Goal: Information Seeking & Learning: Learn about a topic

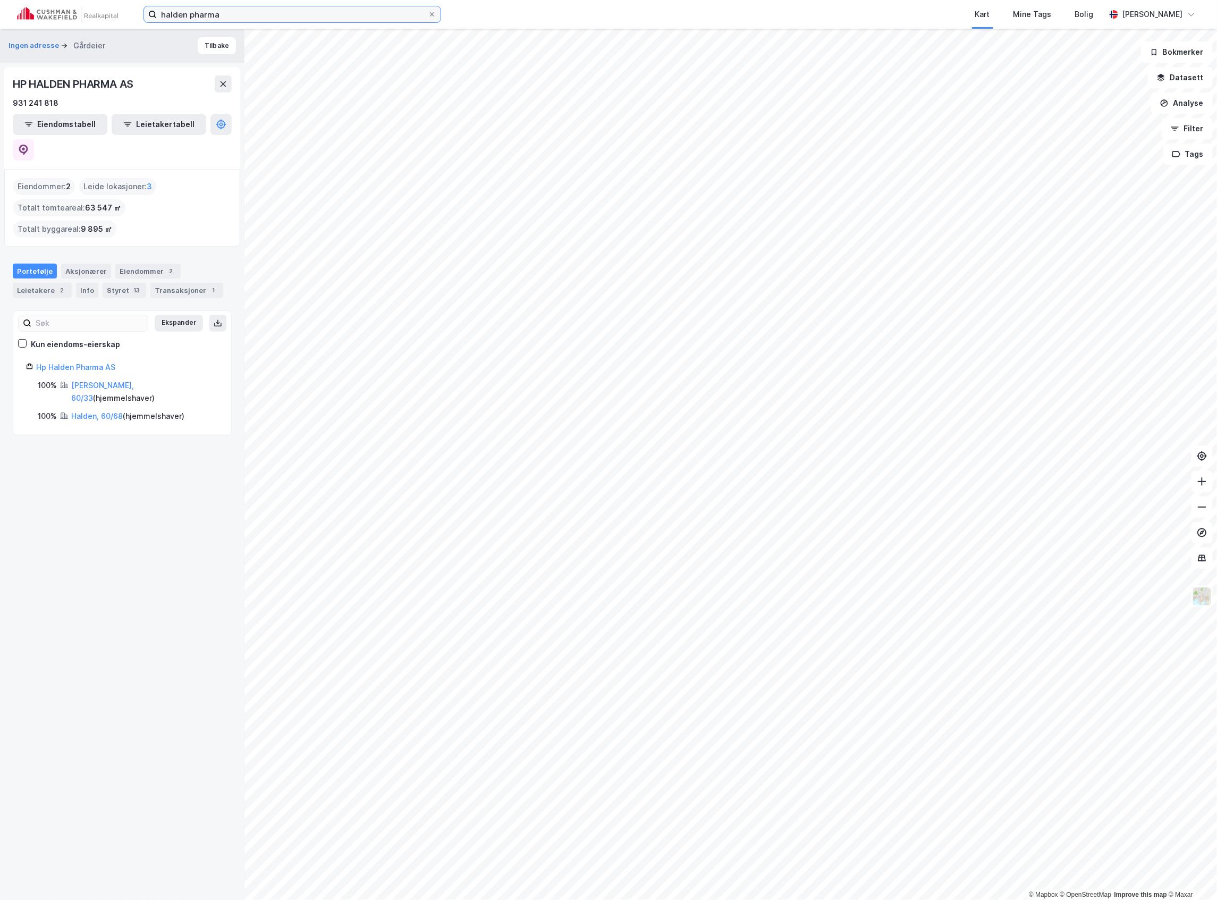
click at [196, 17] on input "halden pharma" at bounding box center [292, 14] width 271 height 16
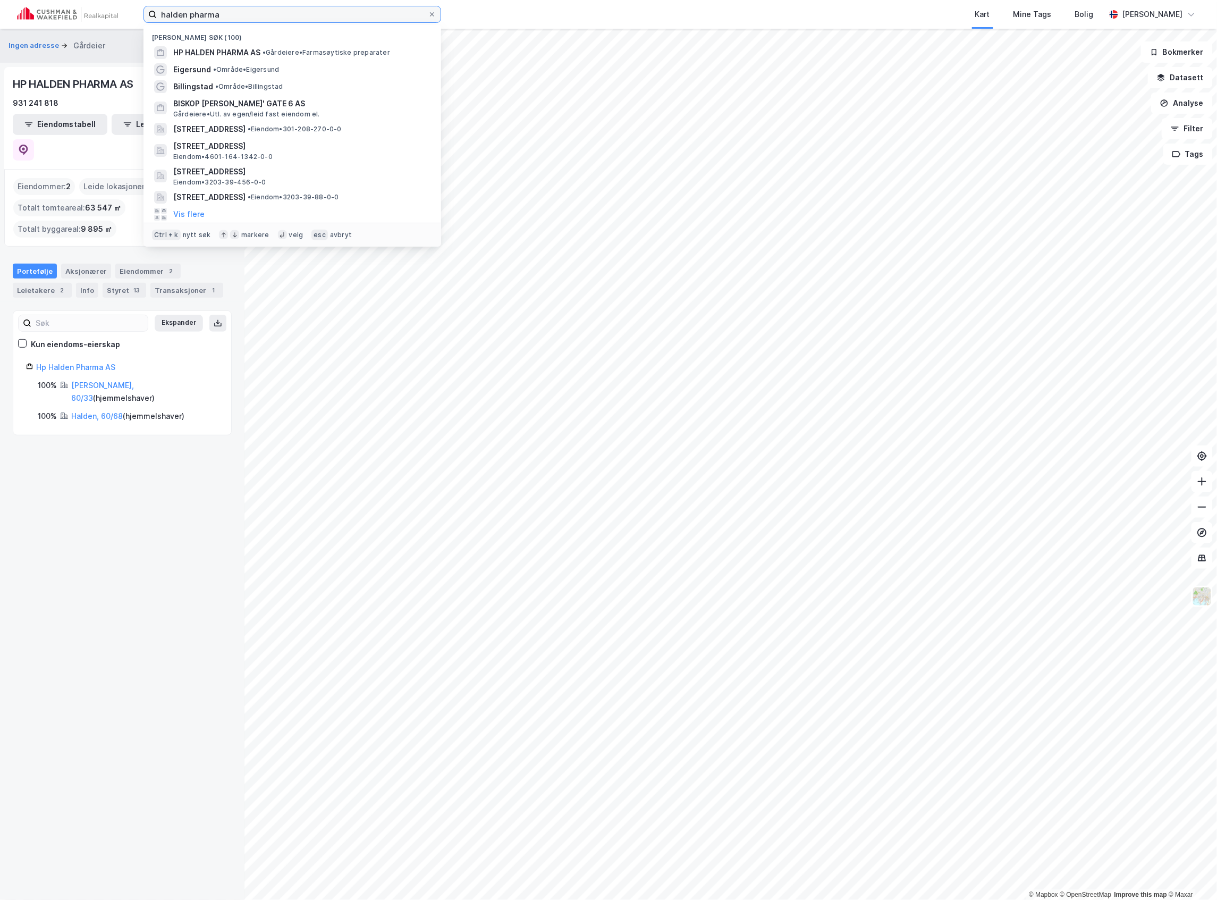
click at [196, 17] on input "halden pharma" at bounding box center [292, 14] width 271 height 16
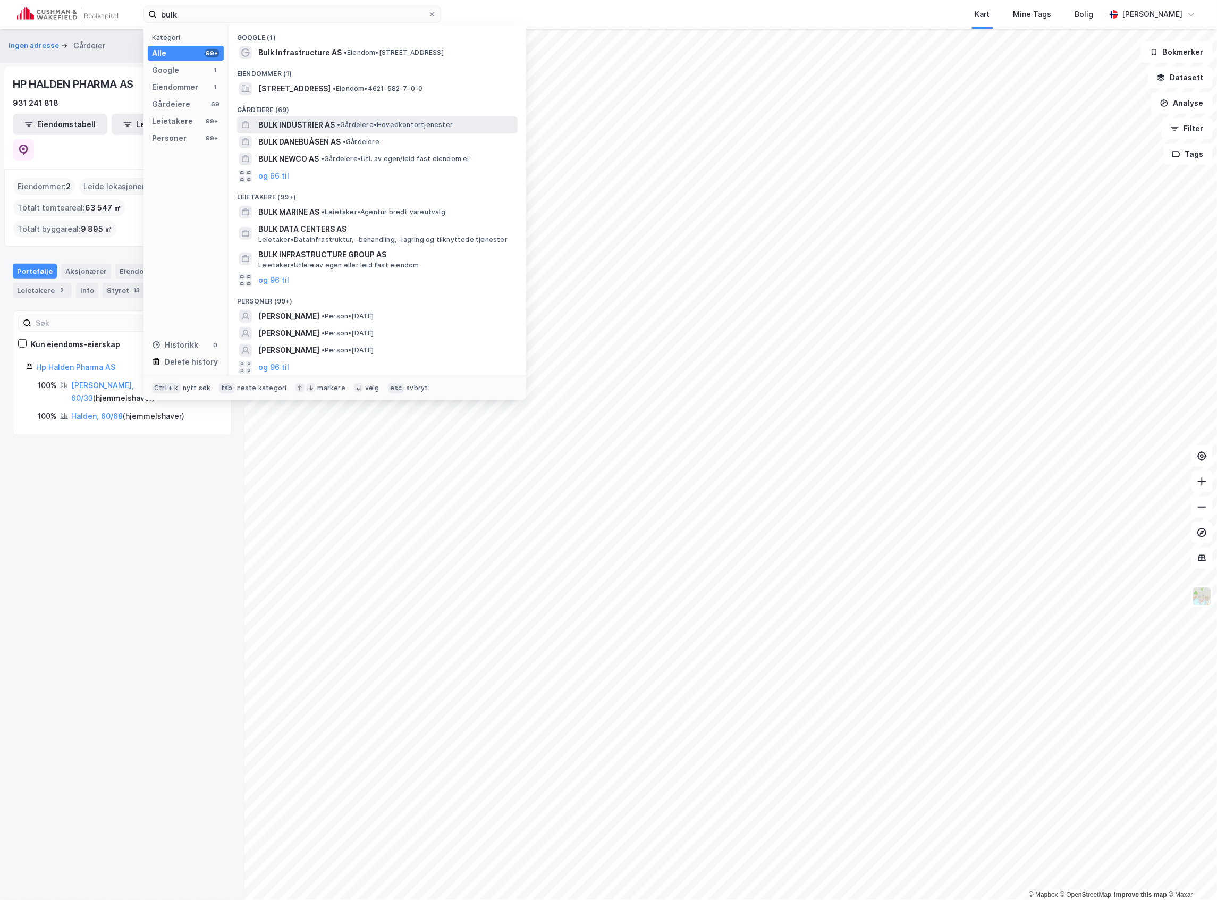
click at [307, 119] on span "BULK INDUSTRIER AS" at bounding box center [296, 125] width 77 height 13
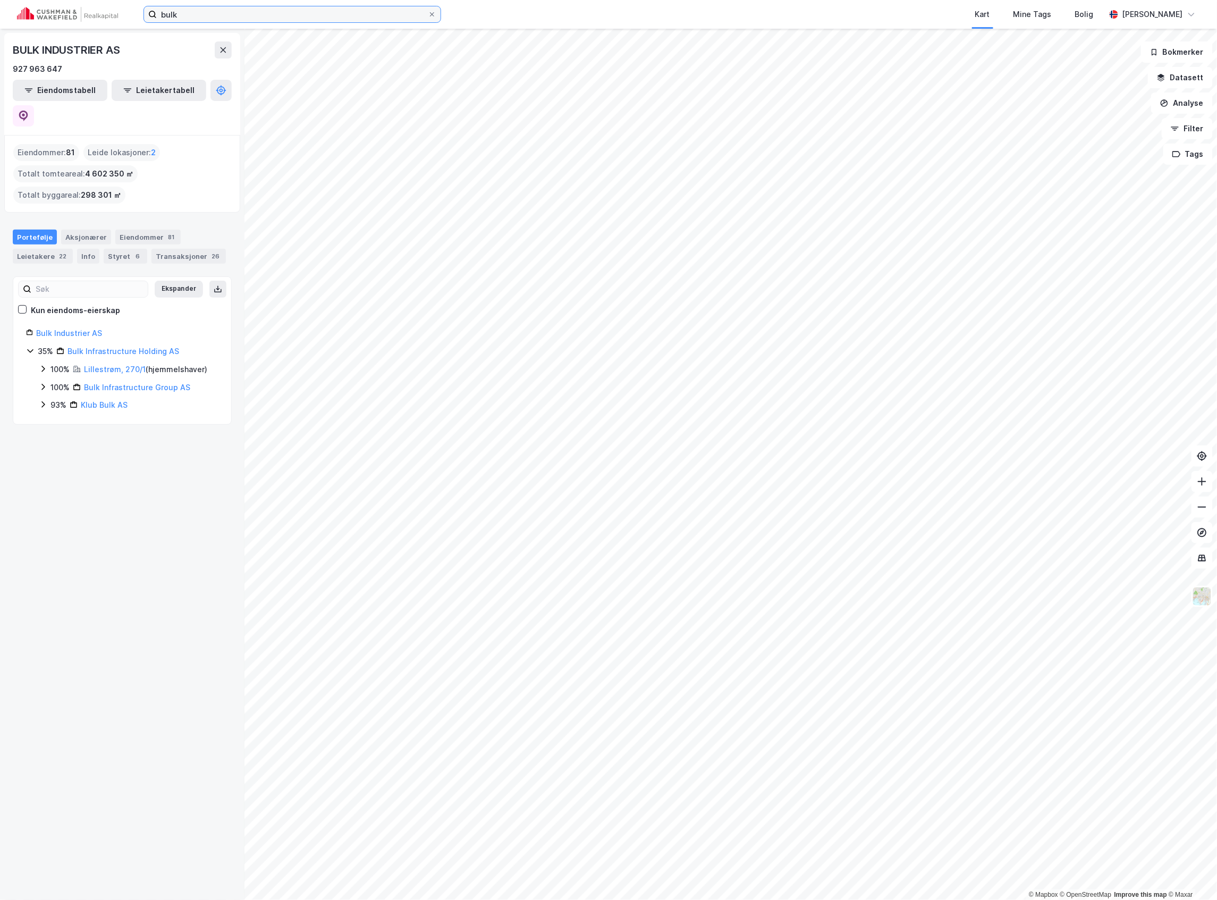
click at [253, 14] on input "bulk" at bounding box center [292, 14] width 271 height 16
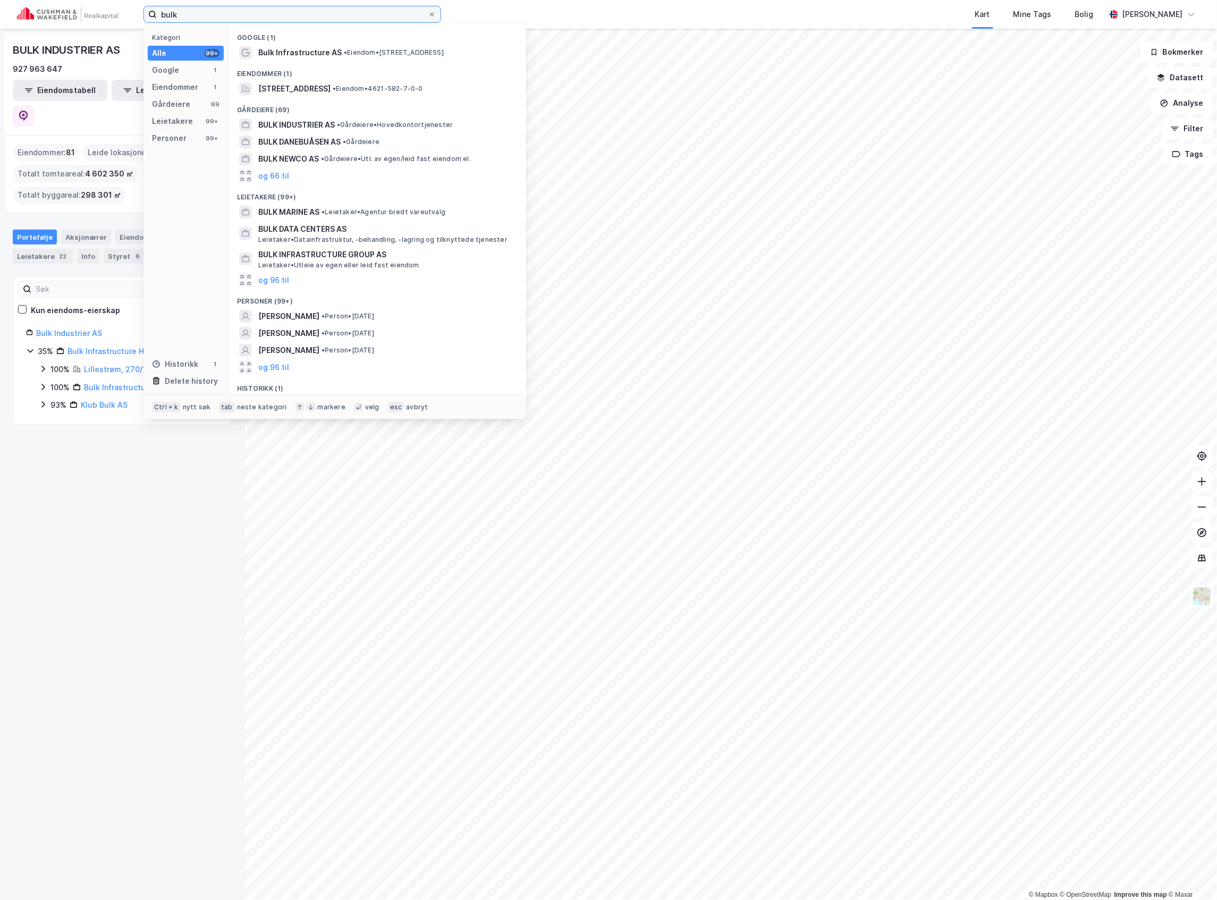
click at [253, 14] on input "bulk" at bounding box center [292, 14] width 271 height 16
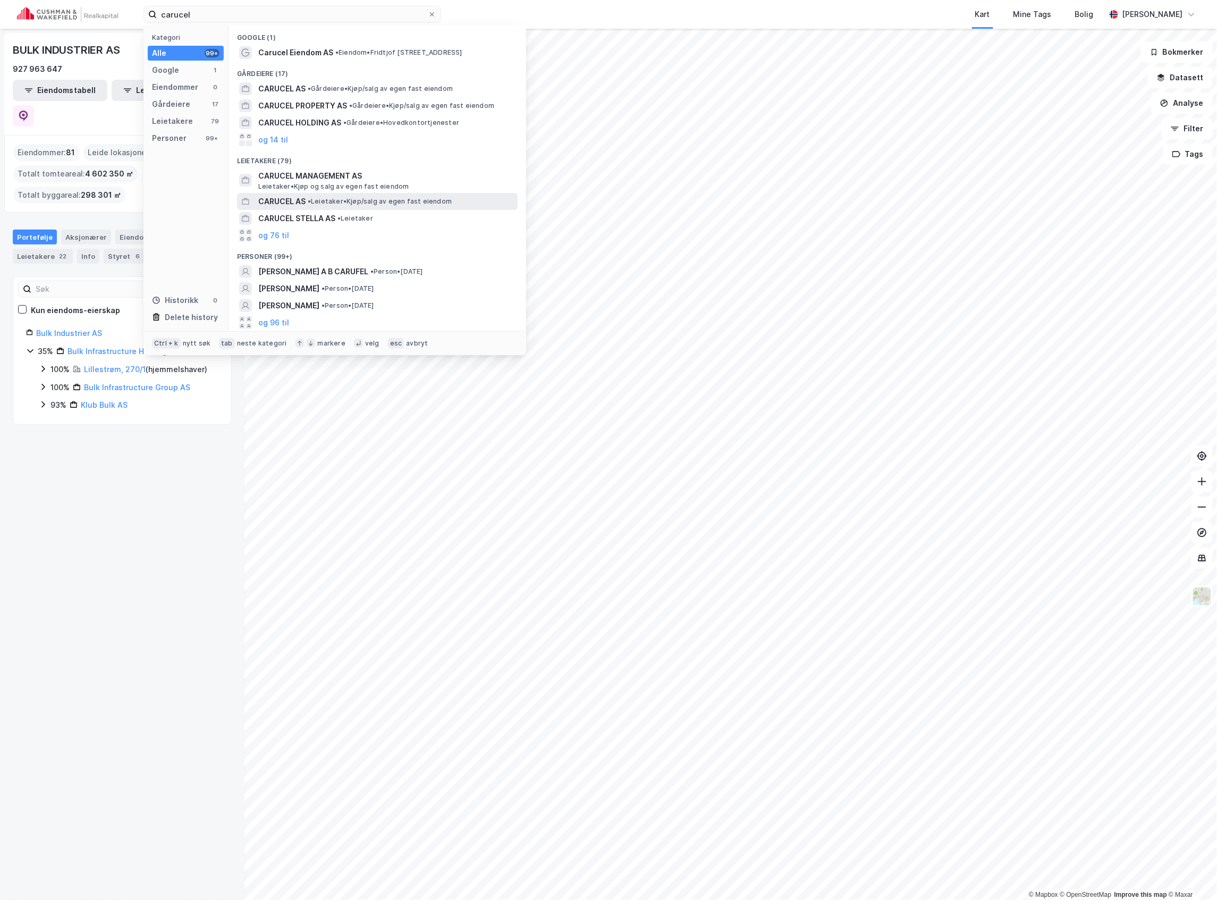
click at [319, 199] on span "• Leietaker • Kjøp/salg av egen fast eiendom" at bounding box center [380, 201] width 144 height 9
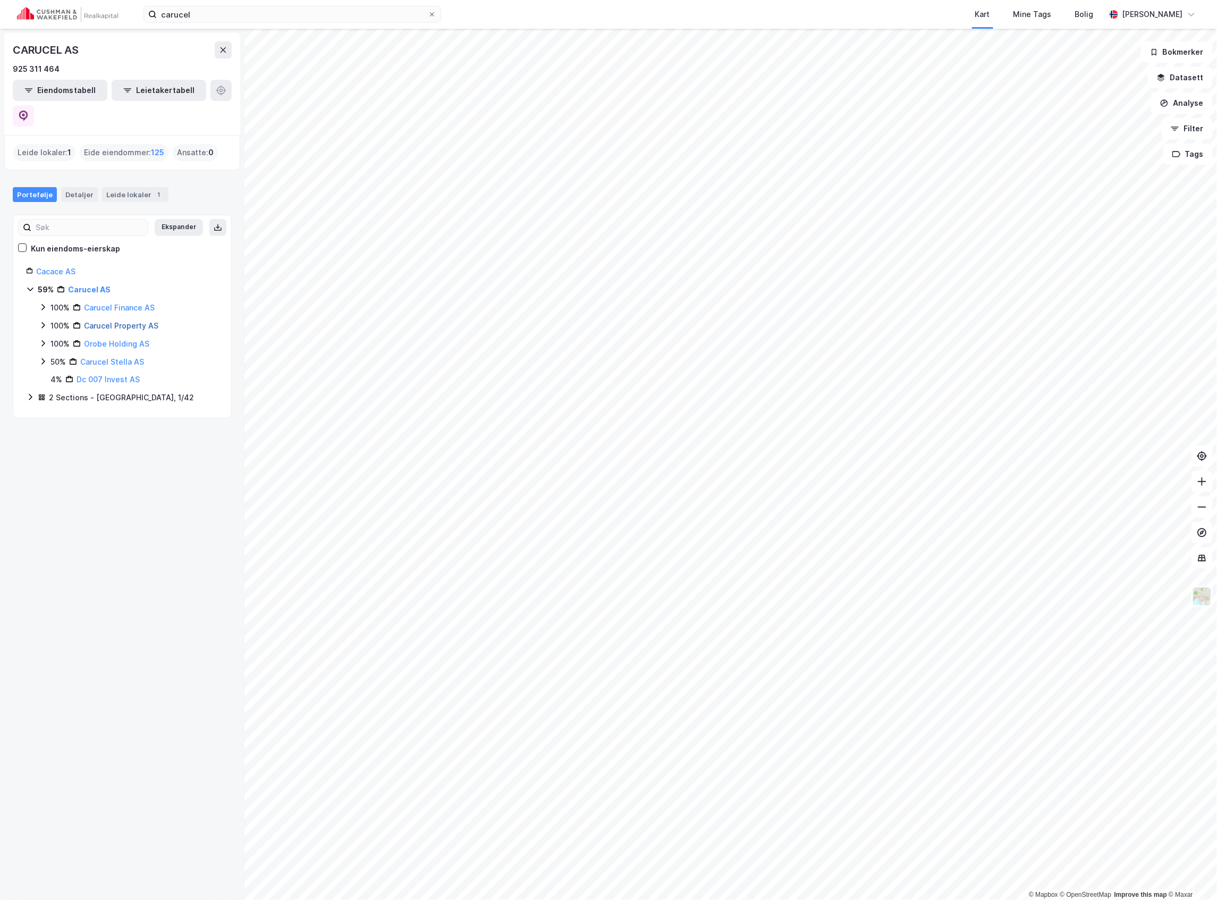
click at [105, 321] on link "Carucel Property AS" at bounding box center [121, 325] width 74 height 9
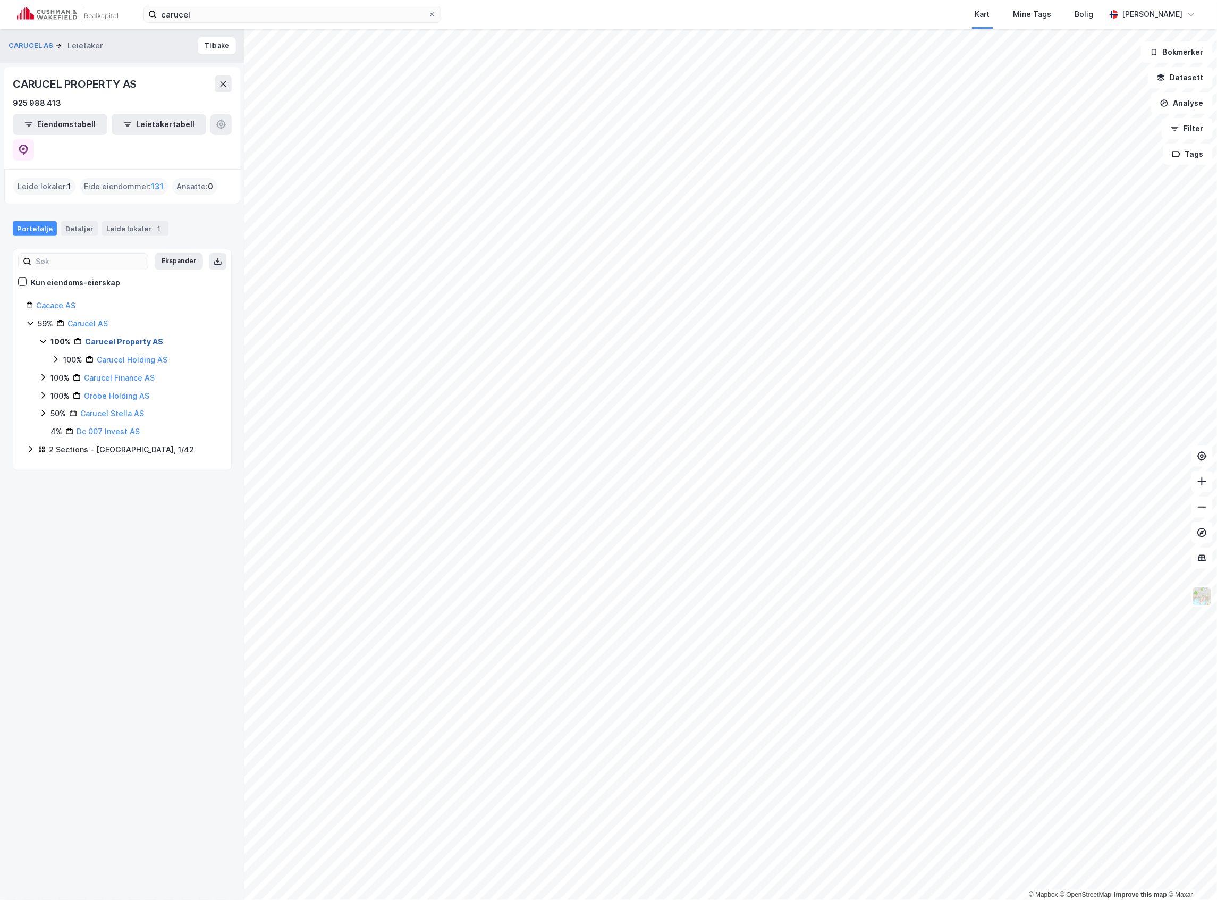
click at [111, 337] on link "Carucel Property AS" at bounding box center [124, 341] width 78 height 9
click at [20, 278] on icon at bounding box center [22, 281] width 7 height 7
click at [104, 337] on link "Carucel Property AS" at bounding box center [124, 341] width 78 height 9
click at [145, 355] on link "Carucel Holding AS" at bounding box center [132, 359] width 71 height 9
click at [131, 371] on div "Carucel Invest AS" at bounding box center [141, 377] width 65 height 13
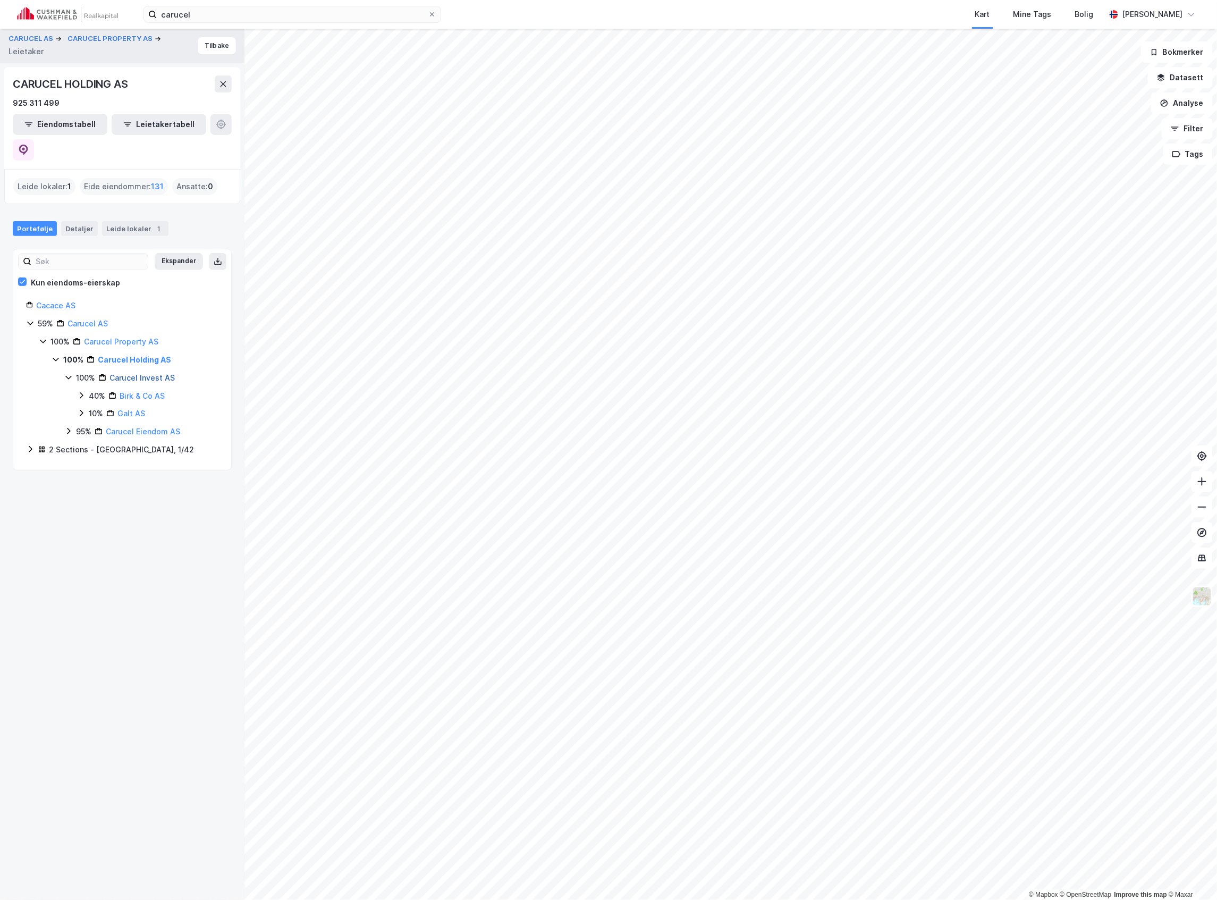
click at [131, 373] on link "Carucel Invest AS" at bounding box center [141, 377] width 65 height 9
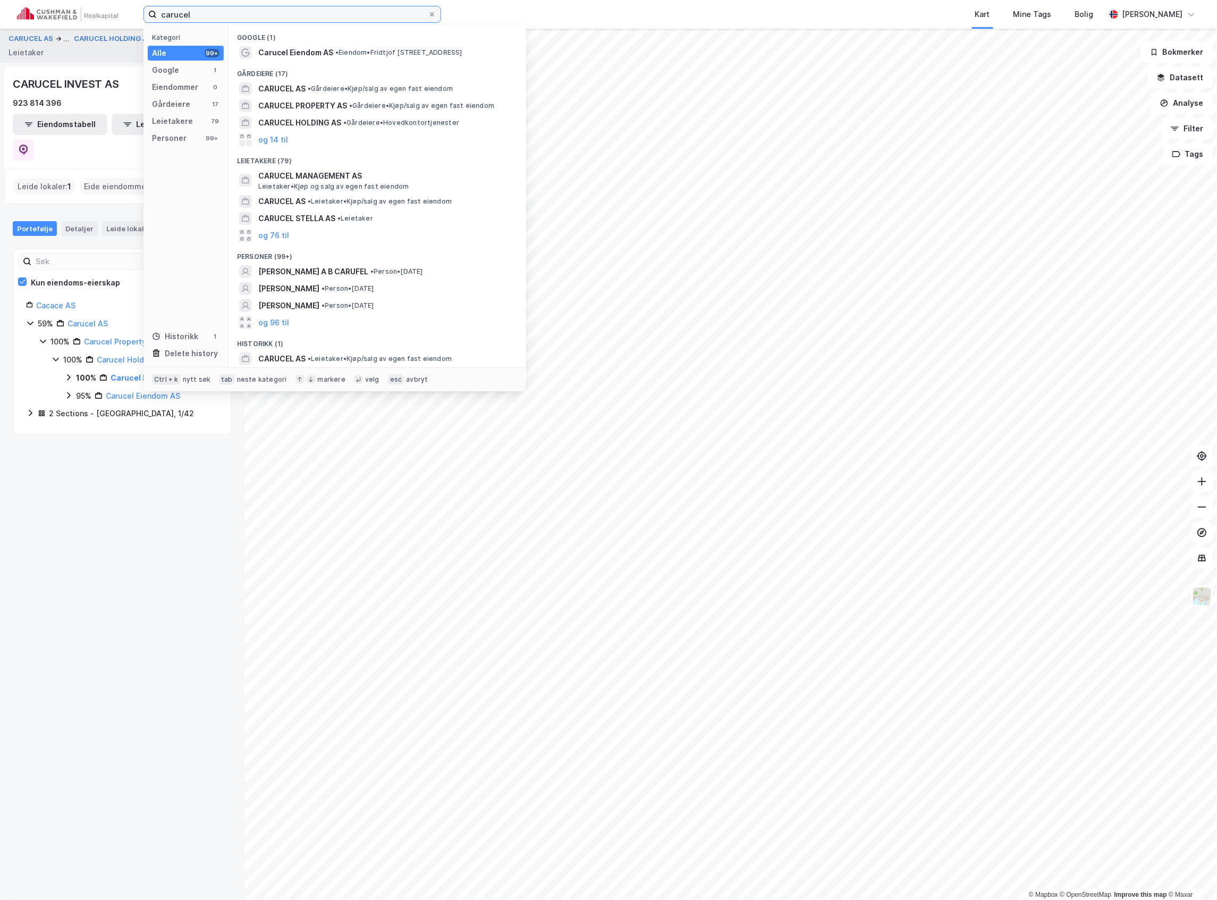
click at [224, 14] on input "carucel" at bounding box center [292, 14] width 271 height 16
click at [305, 170] on span "CARUCEL MANAGEMENT AS" at bounding box center [385, 176] width 255 height 13
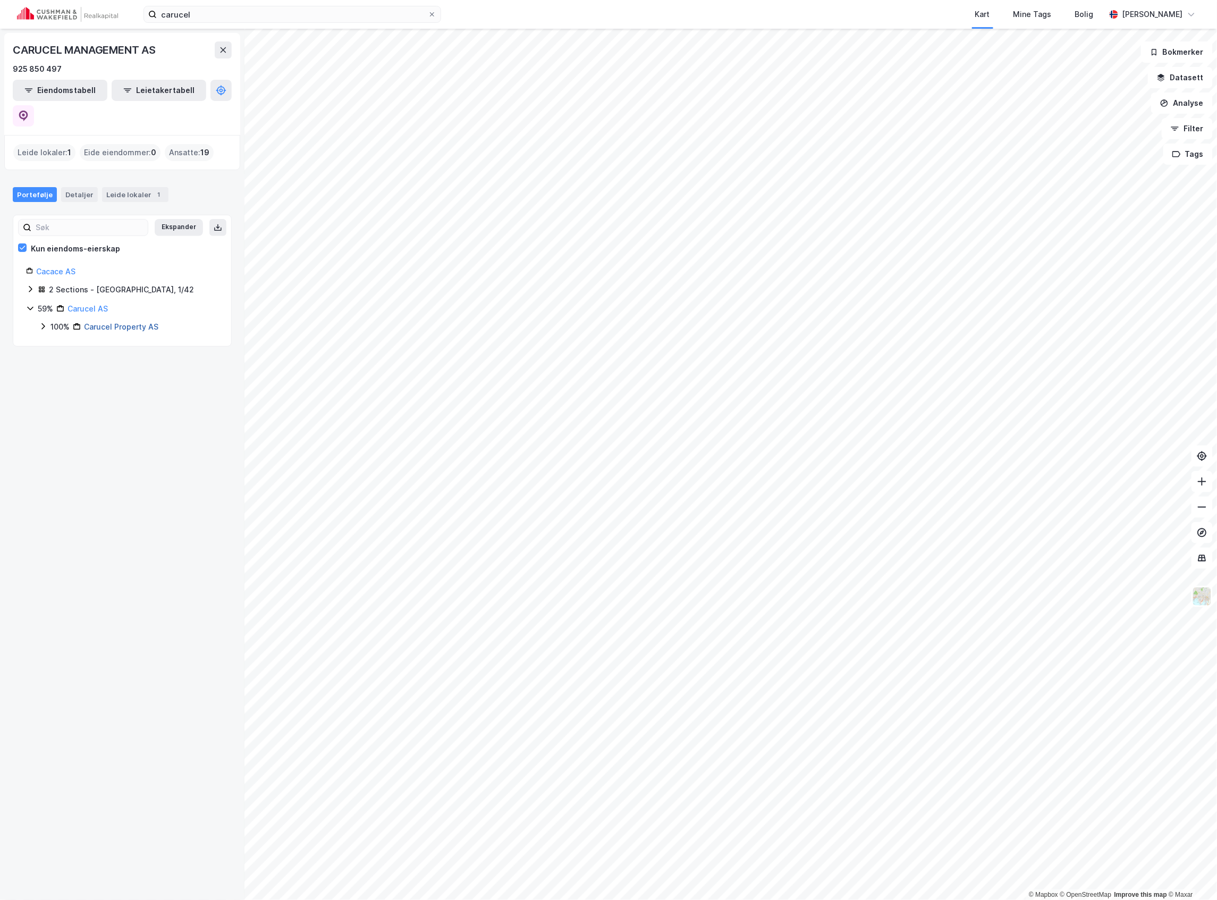
click at [100, 322] on link "Carucel Property AS" at bounding box center [121, 326] width 74 height 9
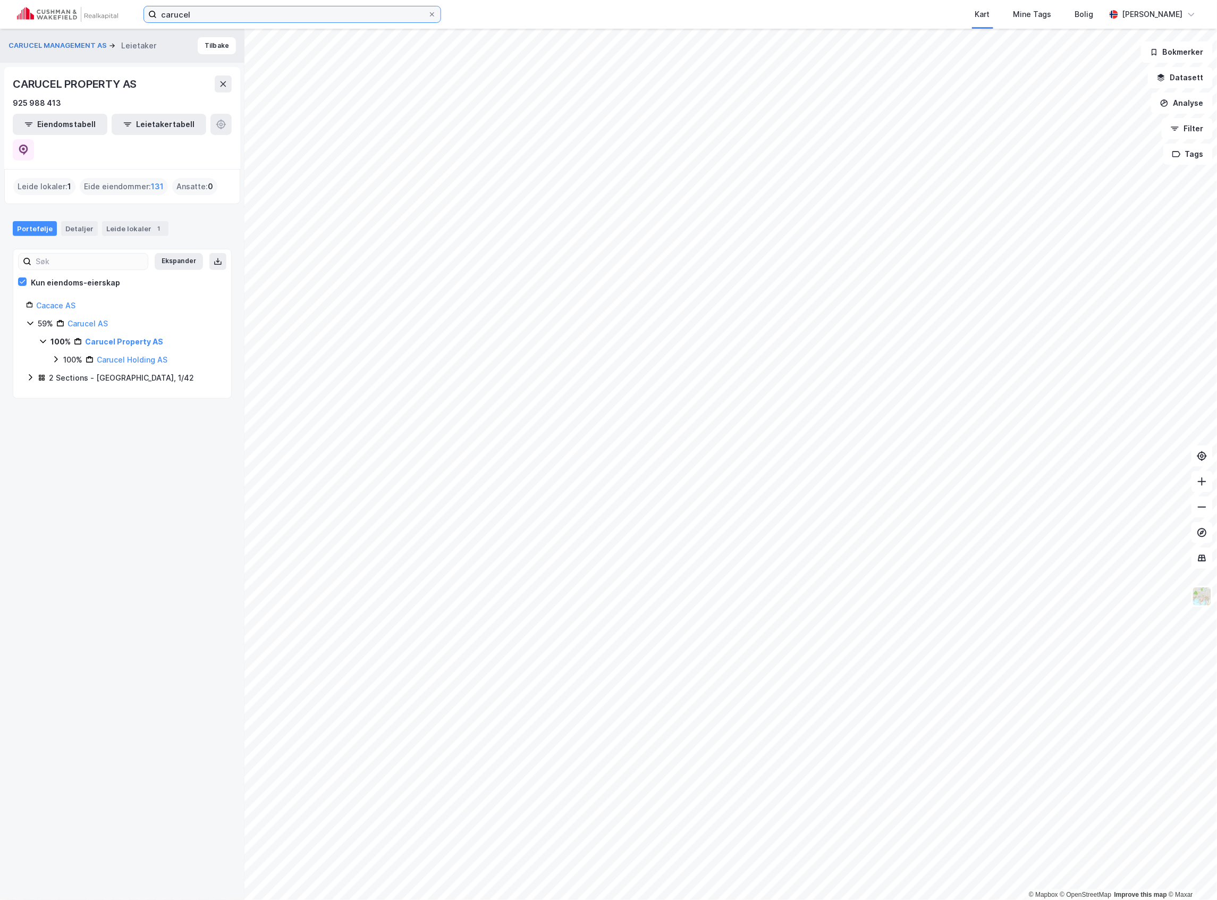
click at [232, 9] on input "carucel" at bounding box center [292, 14] width 271 height 16
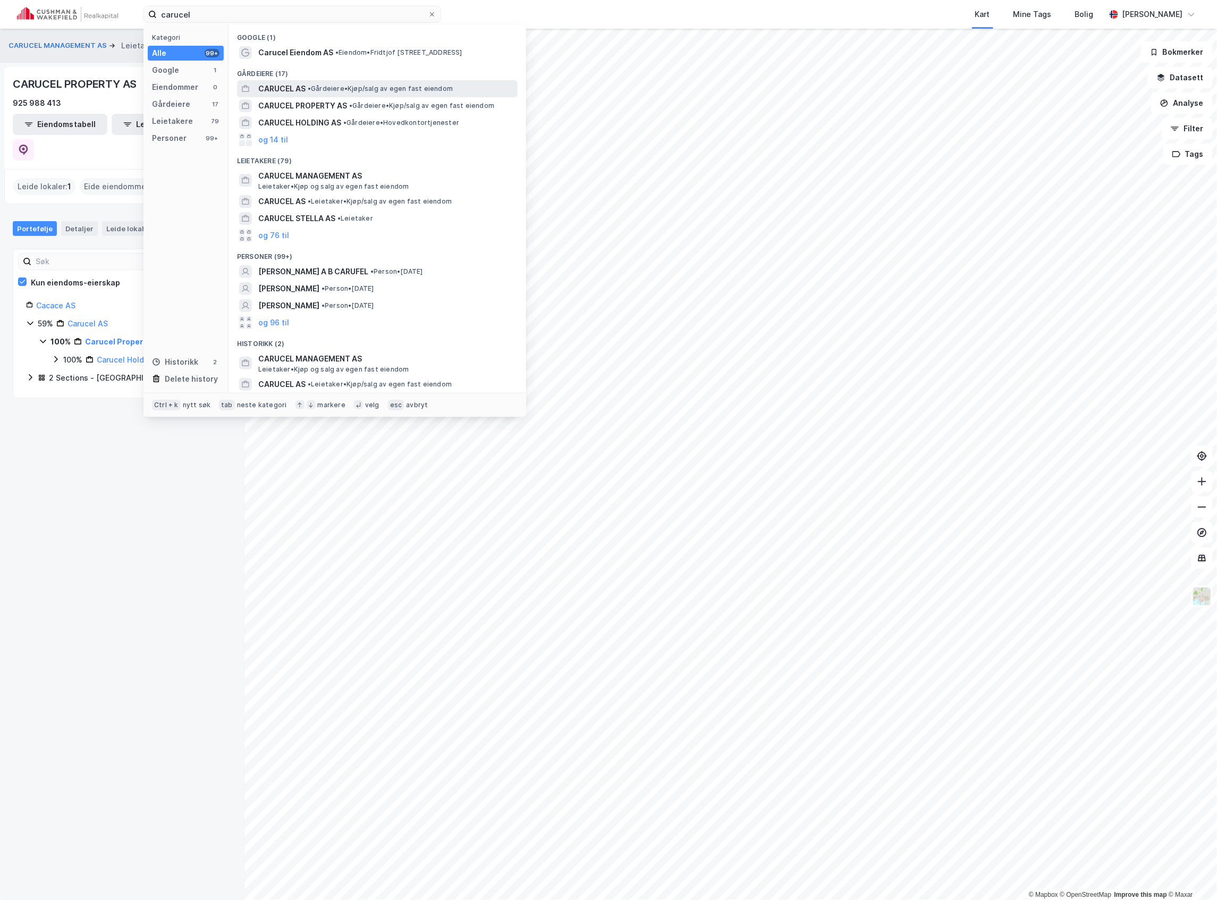
click at [319, 84] on span "• Gårdeiere • Kjøp/salg av egen fast eiendom" at bounding box center [380, 88] width 145 height 9
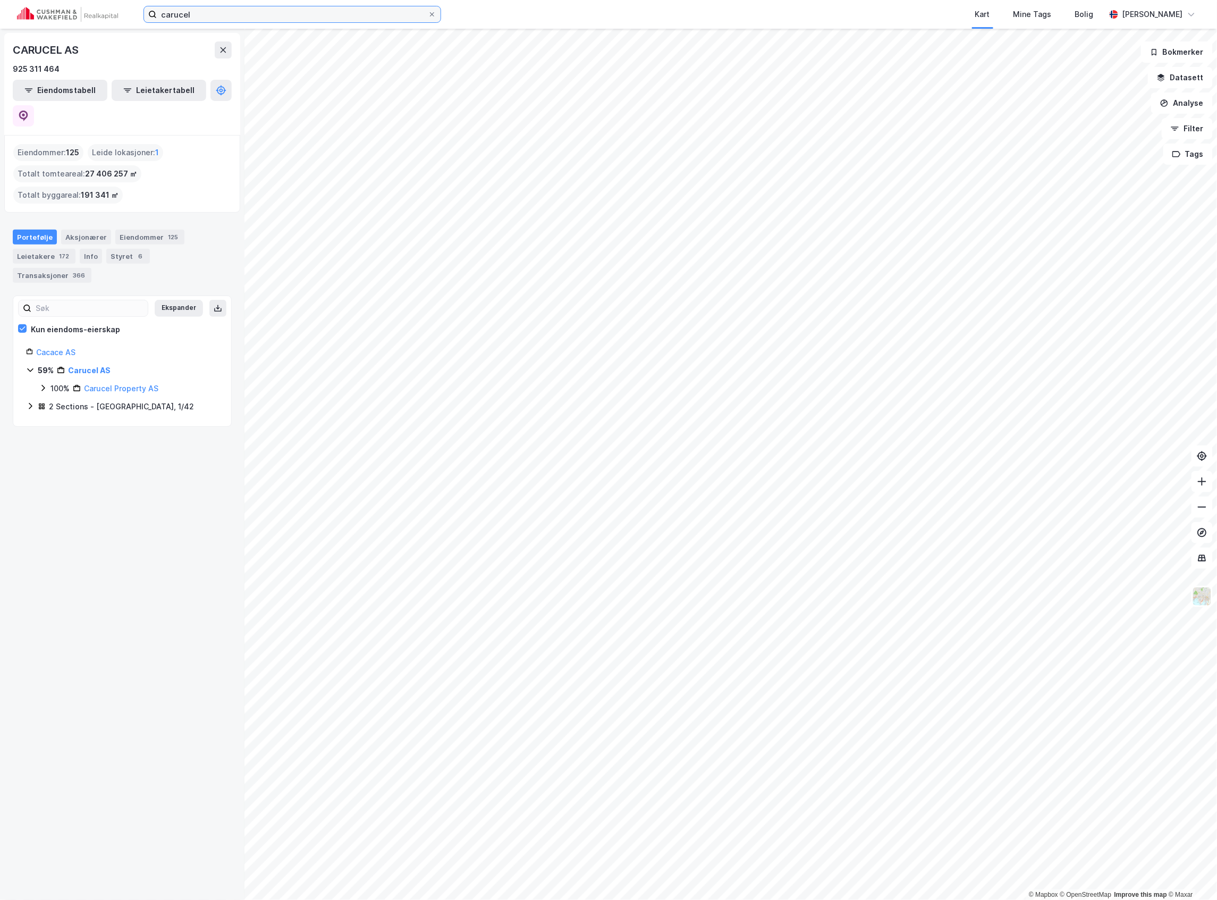
click at [188, 13] on input "carucel" at bounding box center [292, 14] width 271 height 16
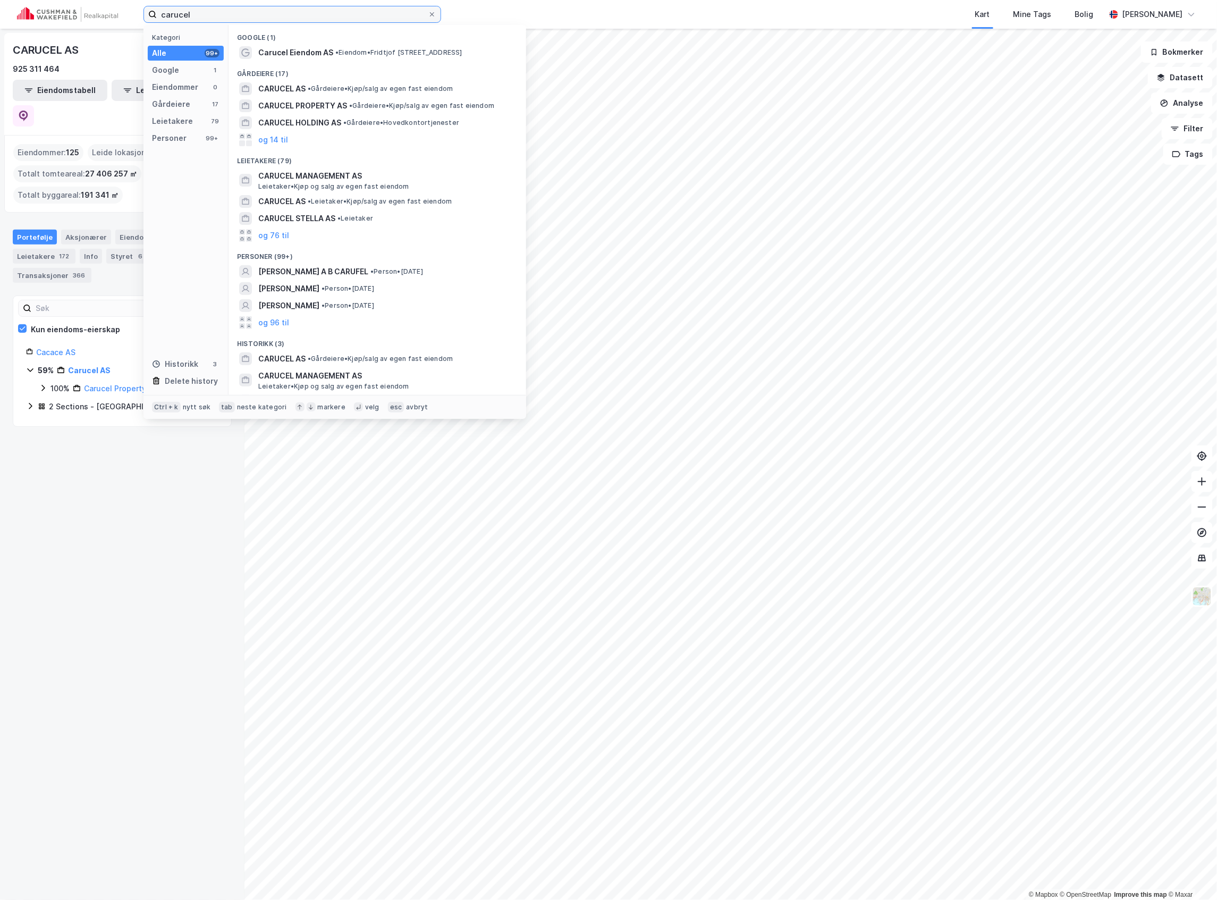
click at [188, 13] on input "carucel" at bounding box center [292, 14] width 271 height 16
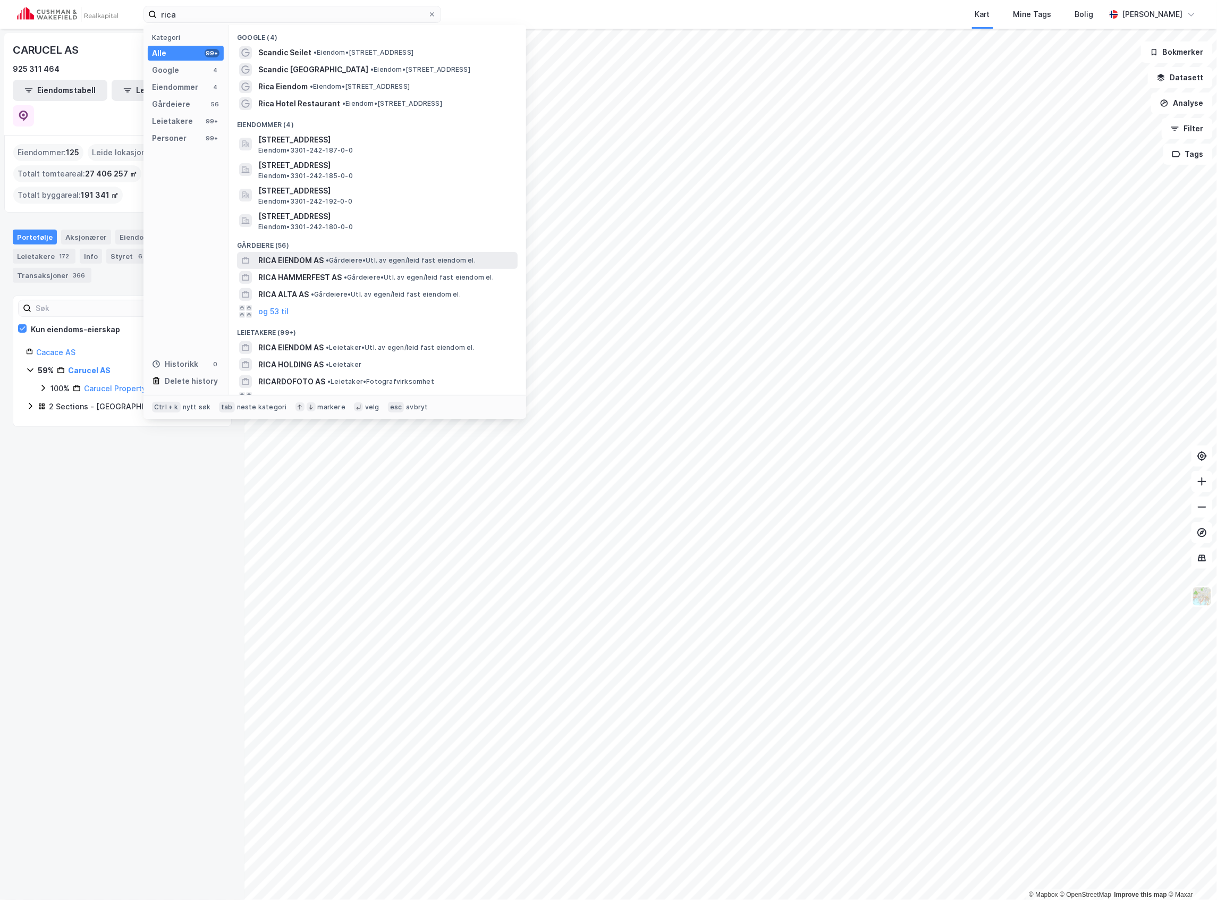
click at [360, 266] on div "RICA EIENDOM AS • Gårdeiere • Utl. av egen/leid fast eiendom el." at bounding box center [386, 260] width 257 height 13
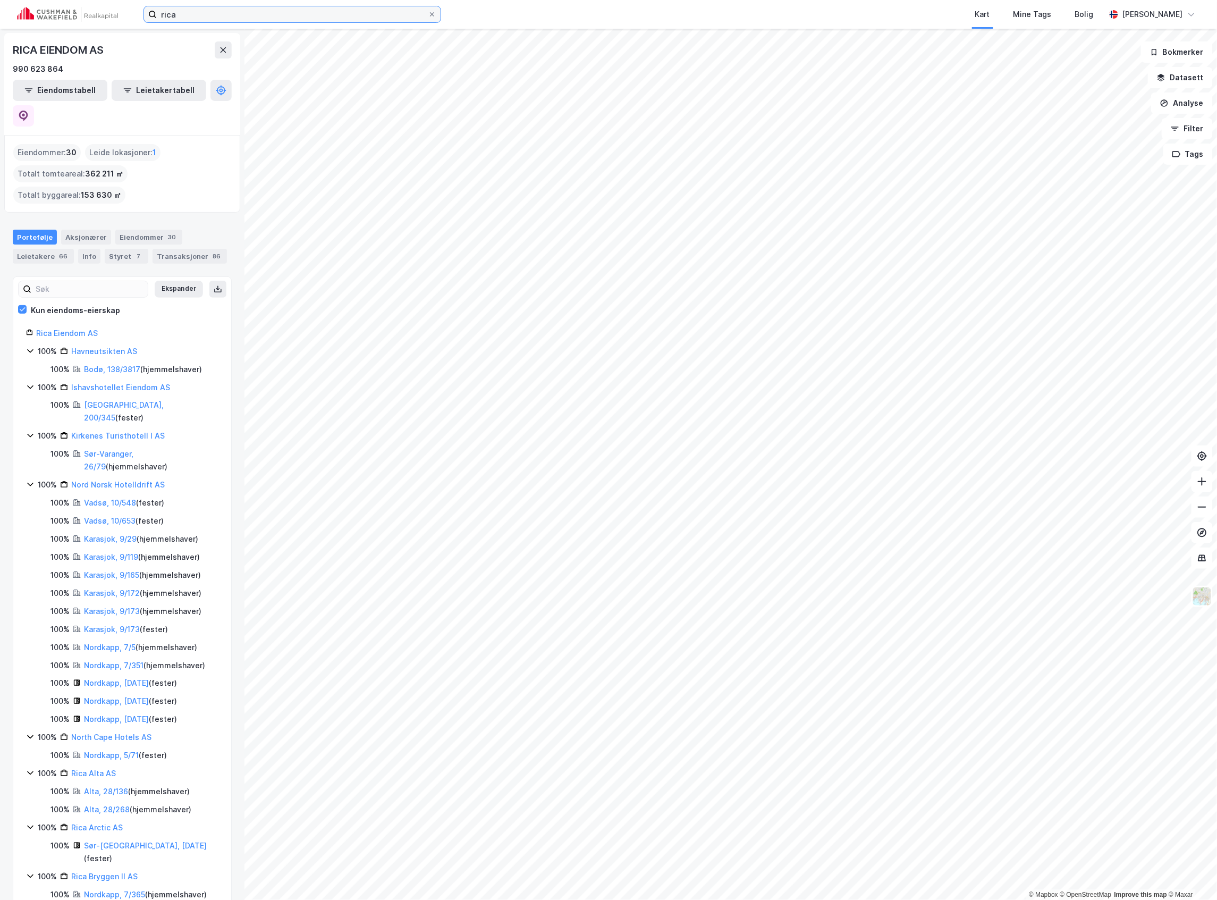
click at [177, 12] on input "rica" at bounding box center [292, 14] width 271 height 16
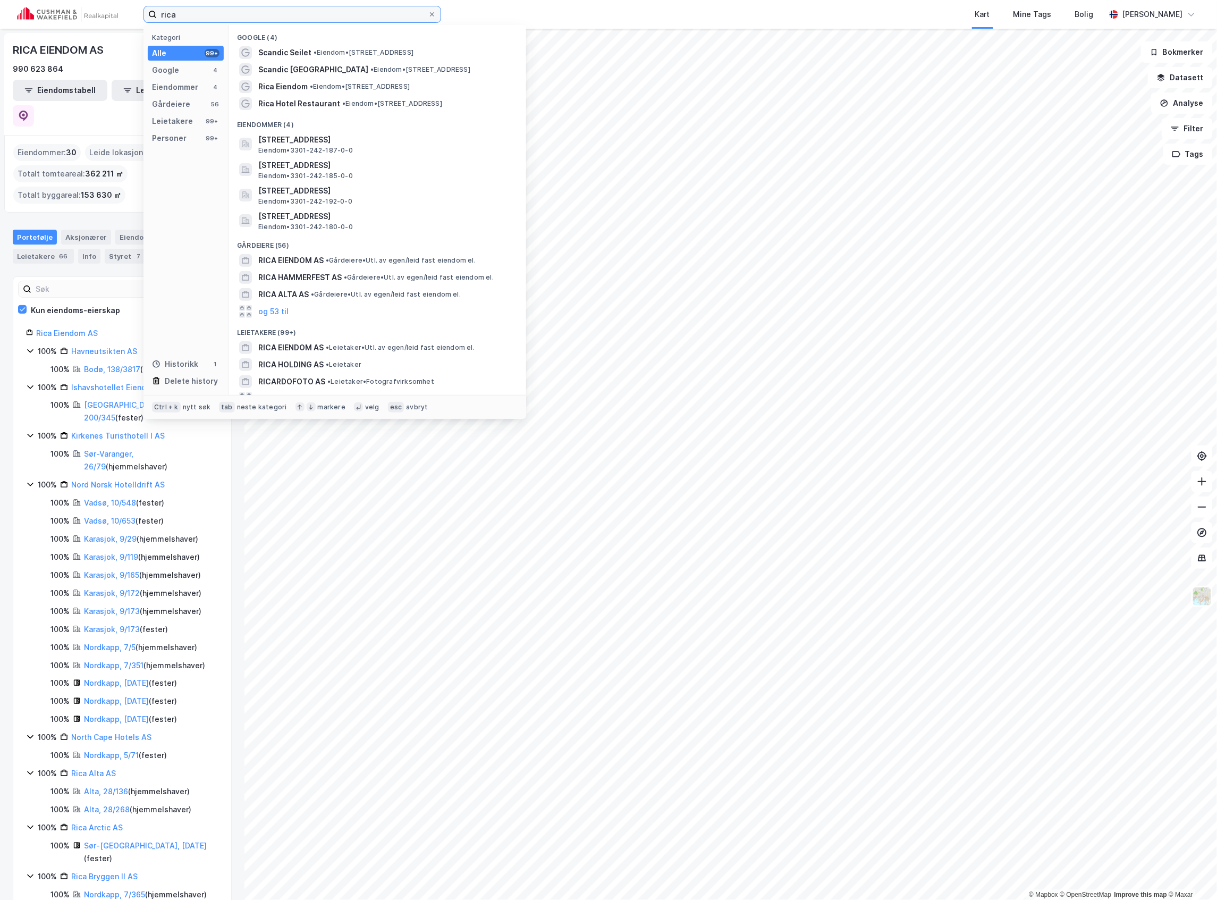
click at [177, 12] on input "rica" at bounding box center [292, 14] width 271 height 16
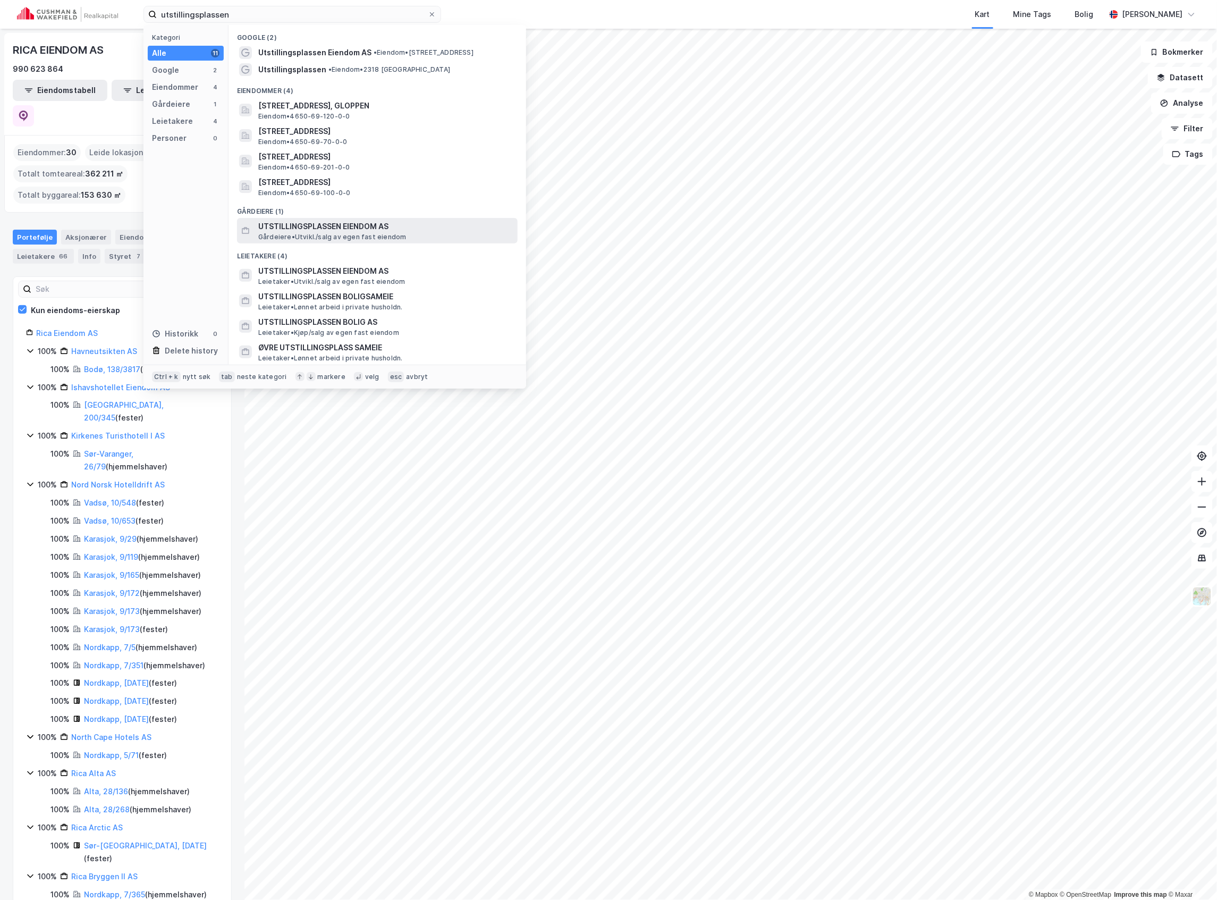
click at [339, 229] on span "UTSTILLINGSPLASSEN EIENDOM AS" at bounding box center [385, 226] width 255 height 13
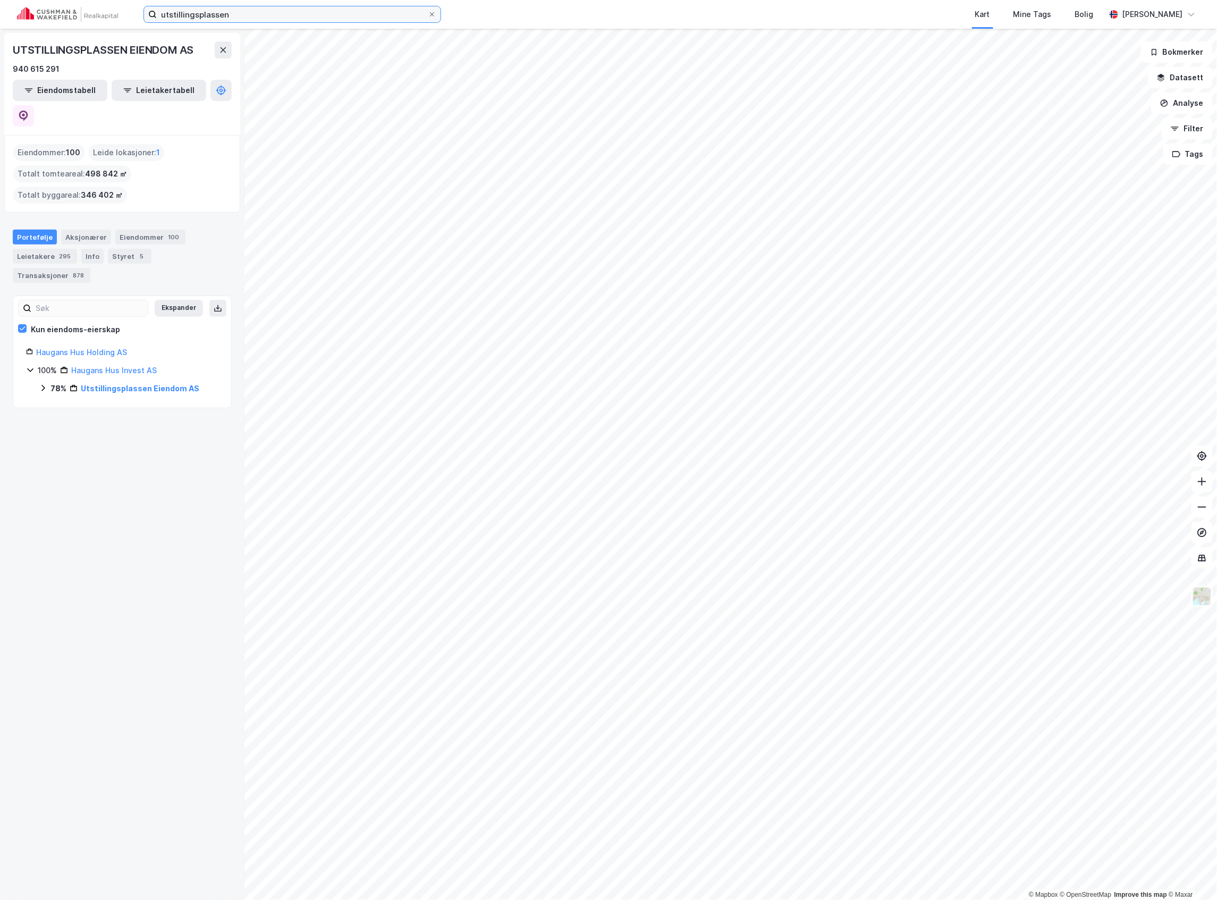
click at [177, 7] on input "utstillingsplassen" at bounding box center [292, 14] width 271 height 16
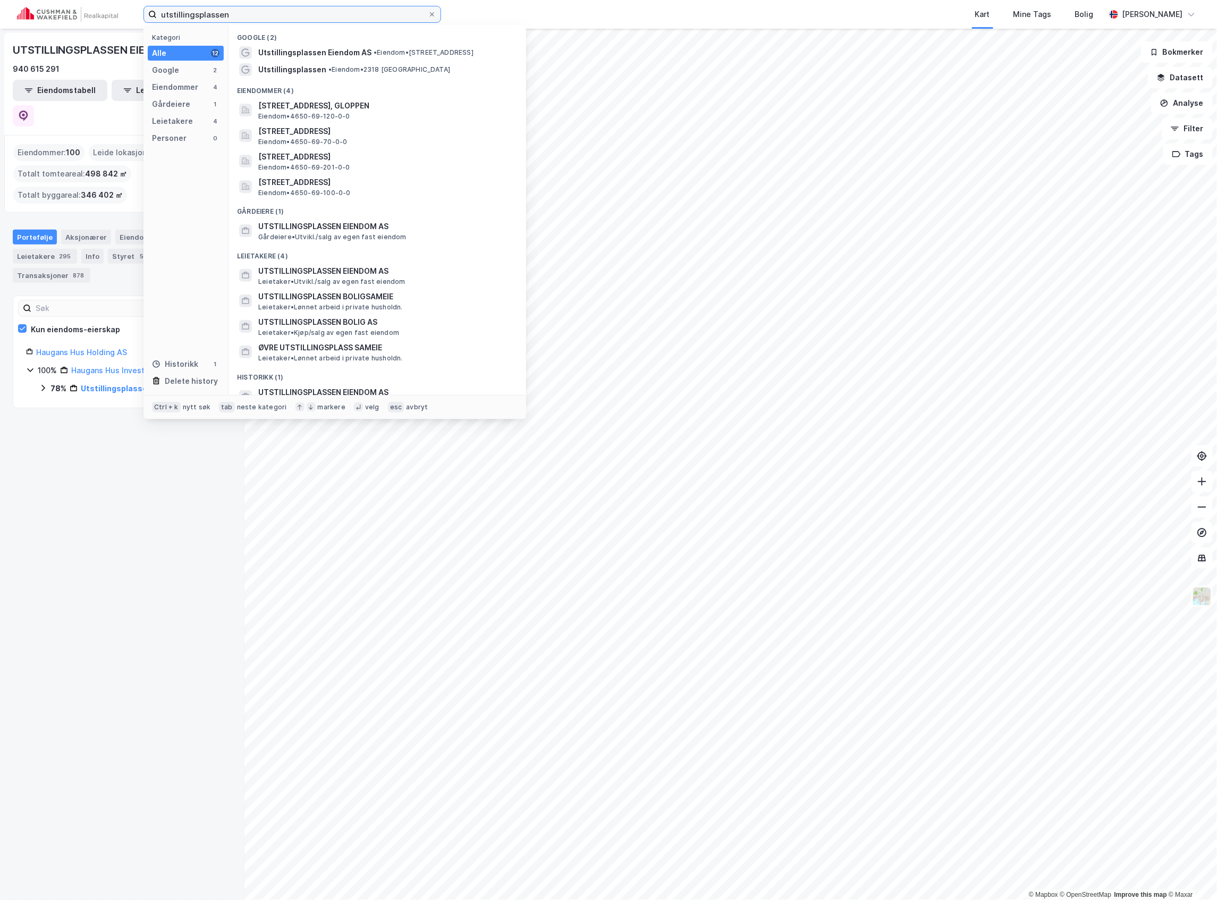
click at [177, 7] on input "utstillingsplassen" at bounding box center [292, 14] width 271 height 16
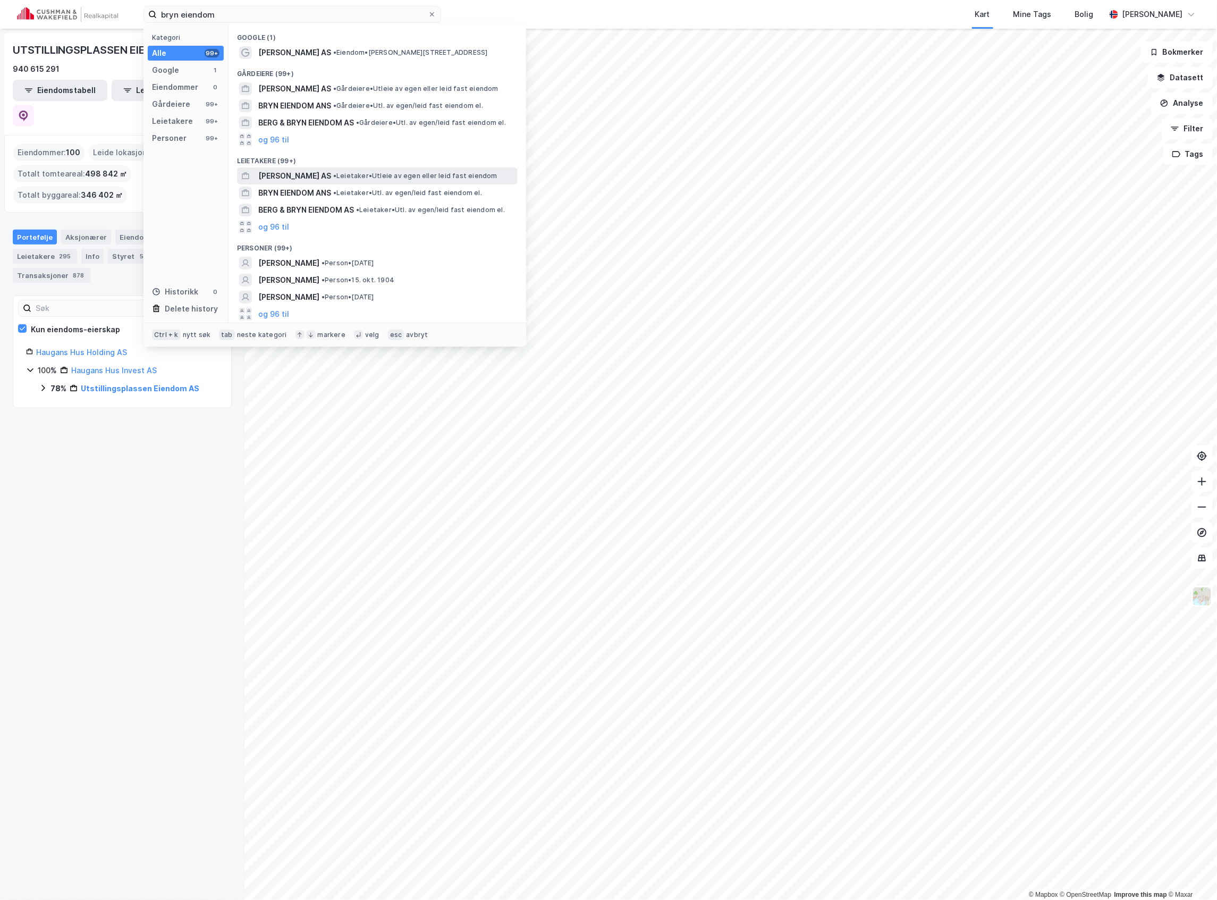
click at [344, 175] on span "• Leietaker • Utleie av egen eller leid fast eiendom" at bounding box center [415, 176] width 164 height 9
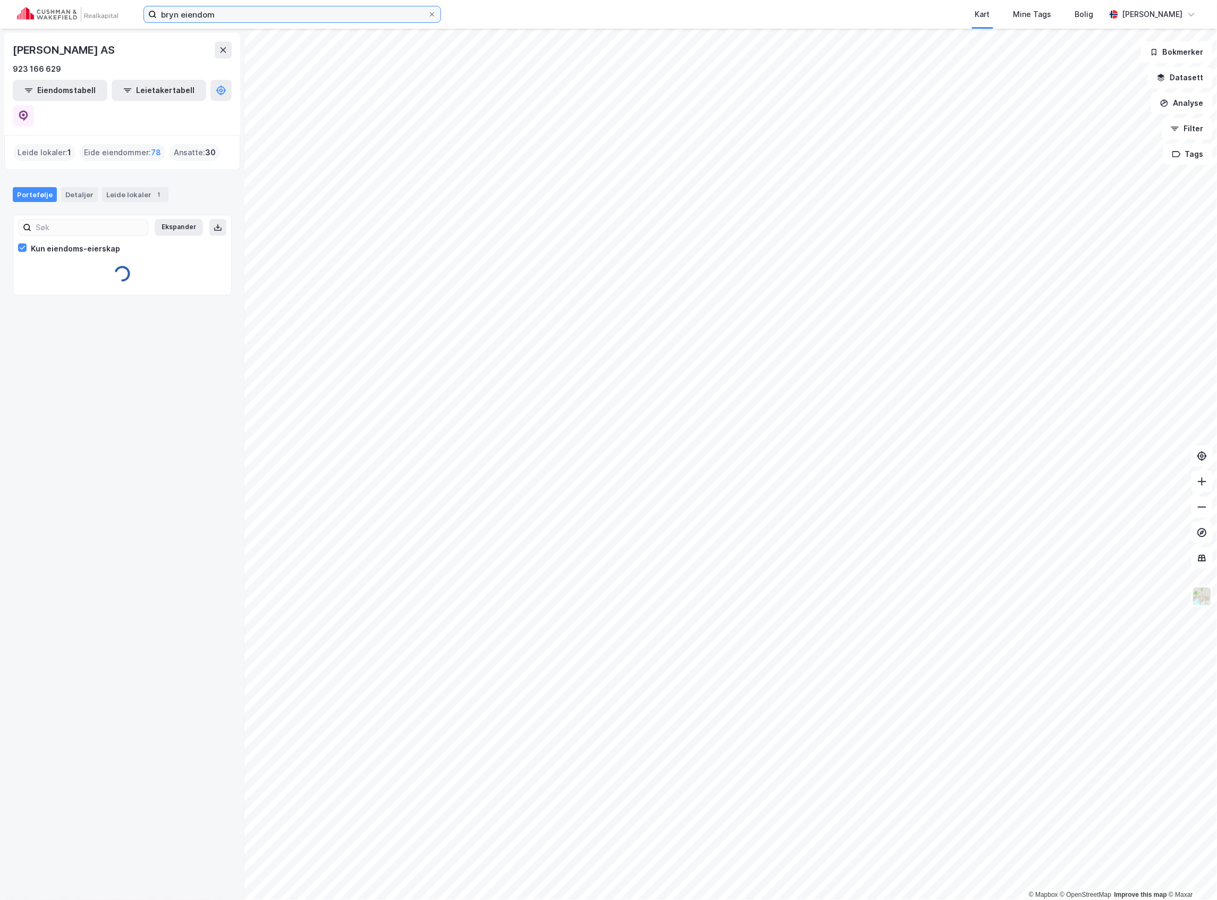
click at [221, 12] on input "bryn eiendom" at bounding box center [292, 14] width 271 height 16
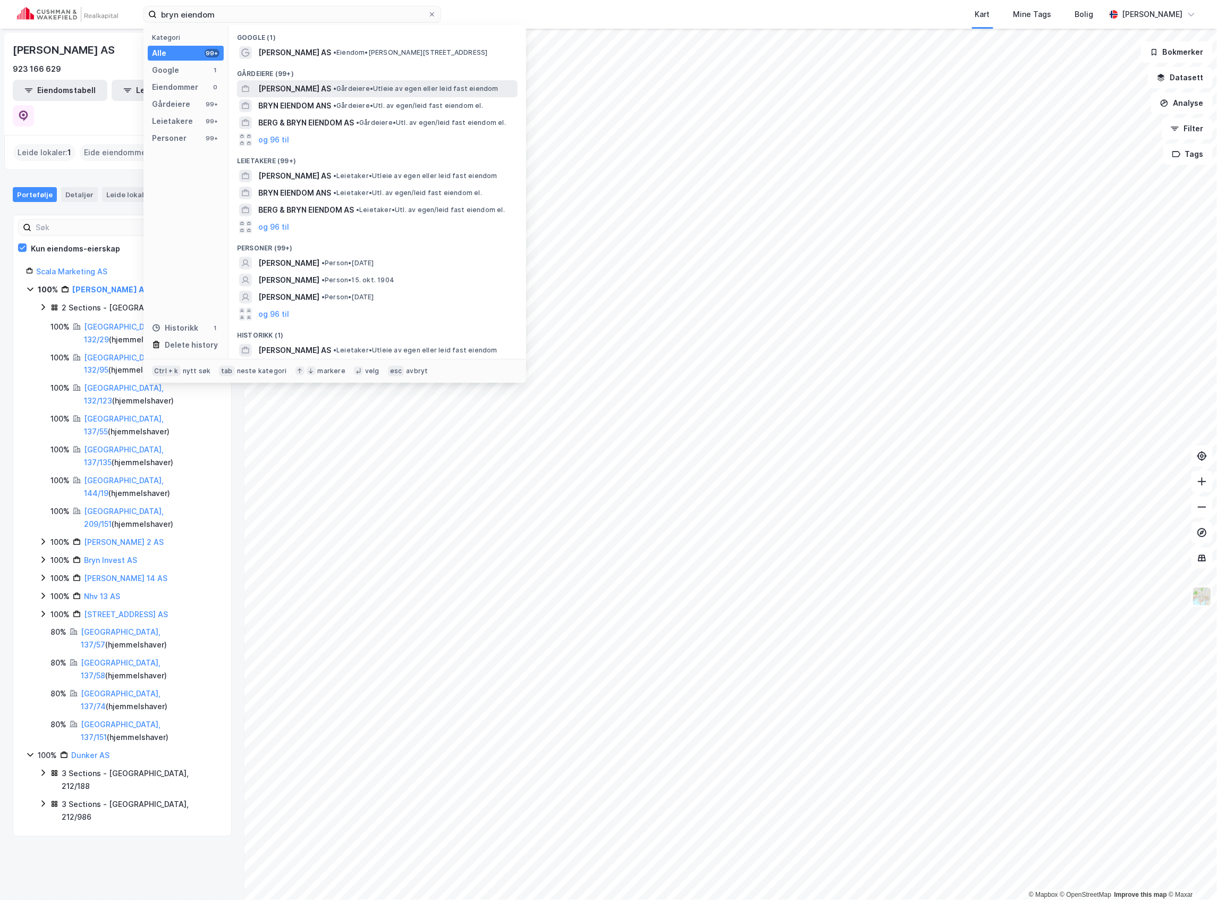
click at [333, 85] on span "•" at bounding box center [334, 88] width 3 height 8
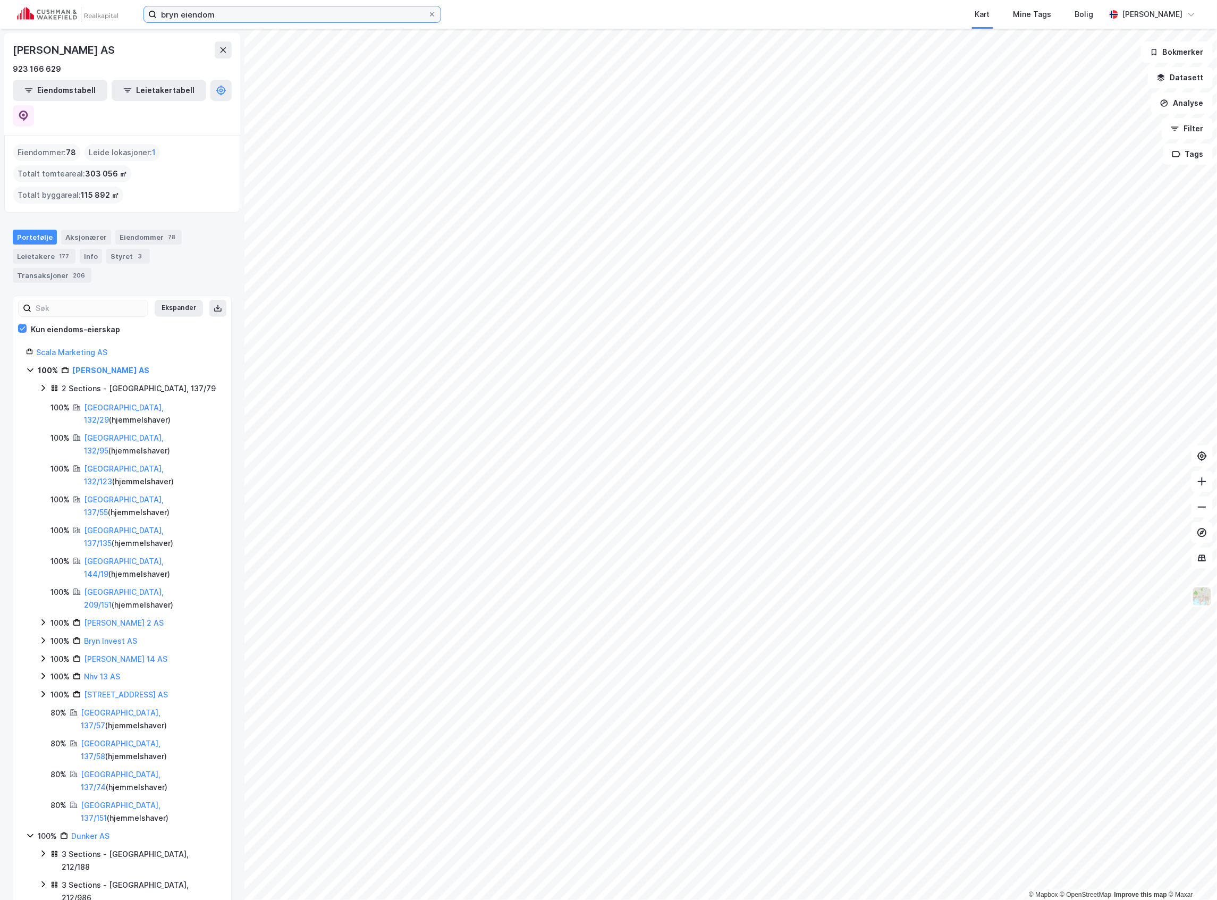
click at [236, 18] on input "bryn eiendom" at bounding box center [292, 14] width 271 height 16
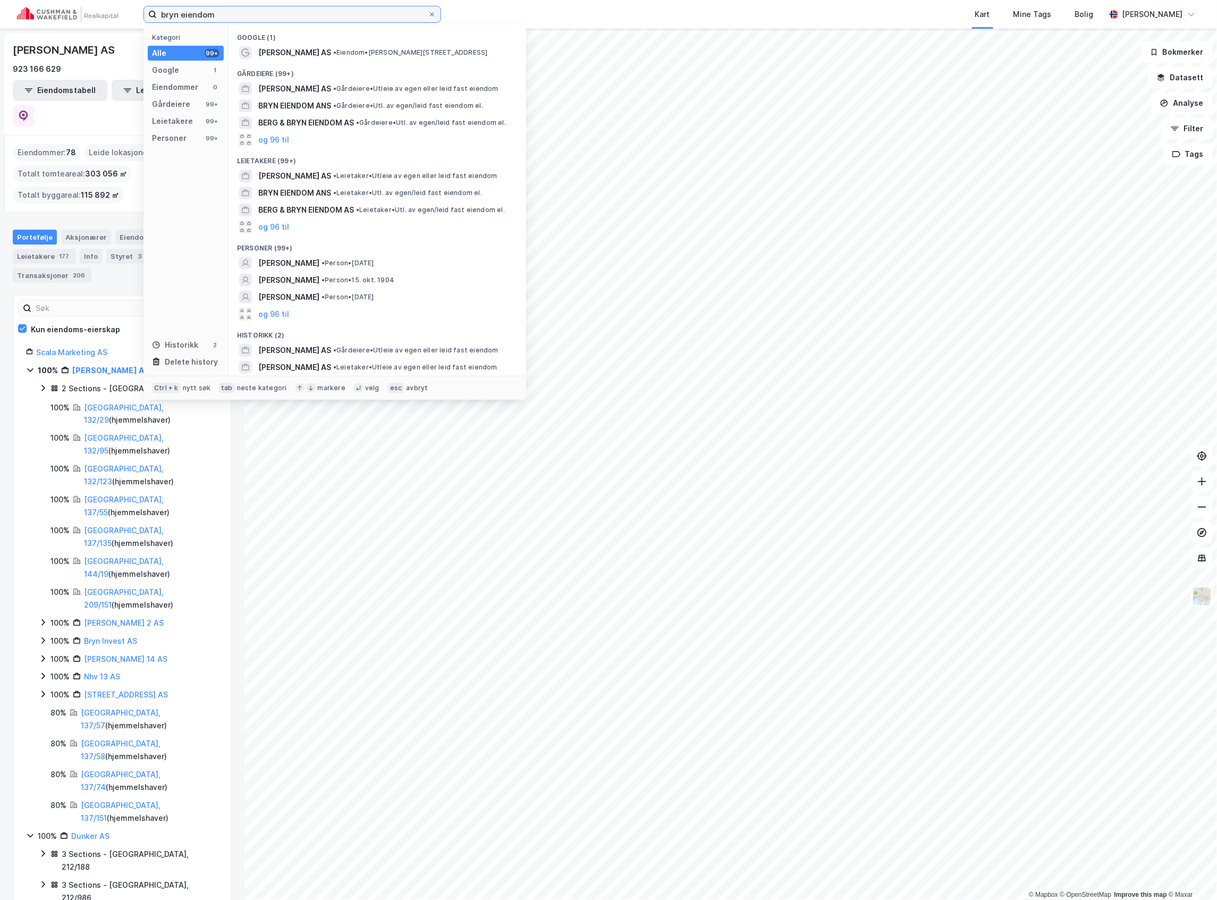
click at [236, 18] on input "bryn eiendom" at bounding box center [292, 14] width 271 height 16
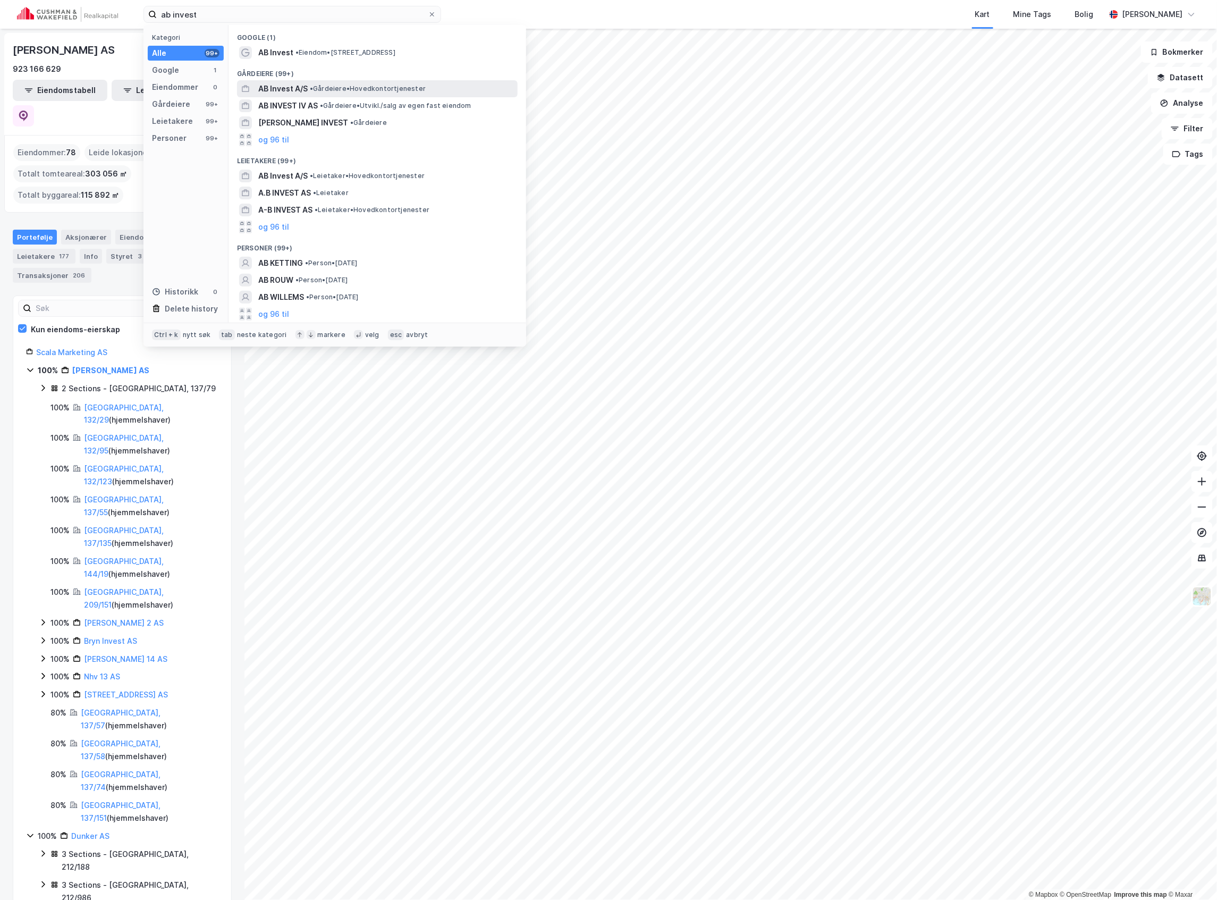
click at [308, 90] on div "AB Invest A/S • Gårdeiere • Hovedkontortjenester" at bounding box center [386, 88] width 257 height 13
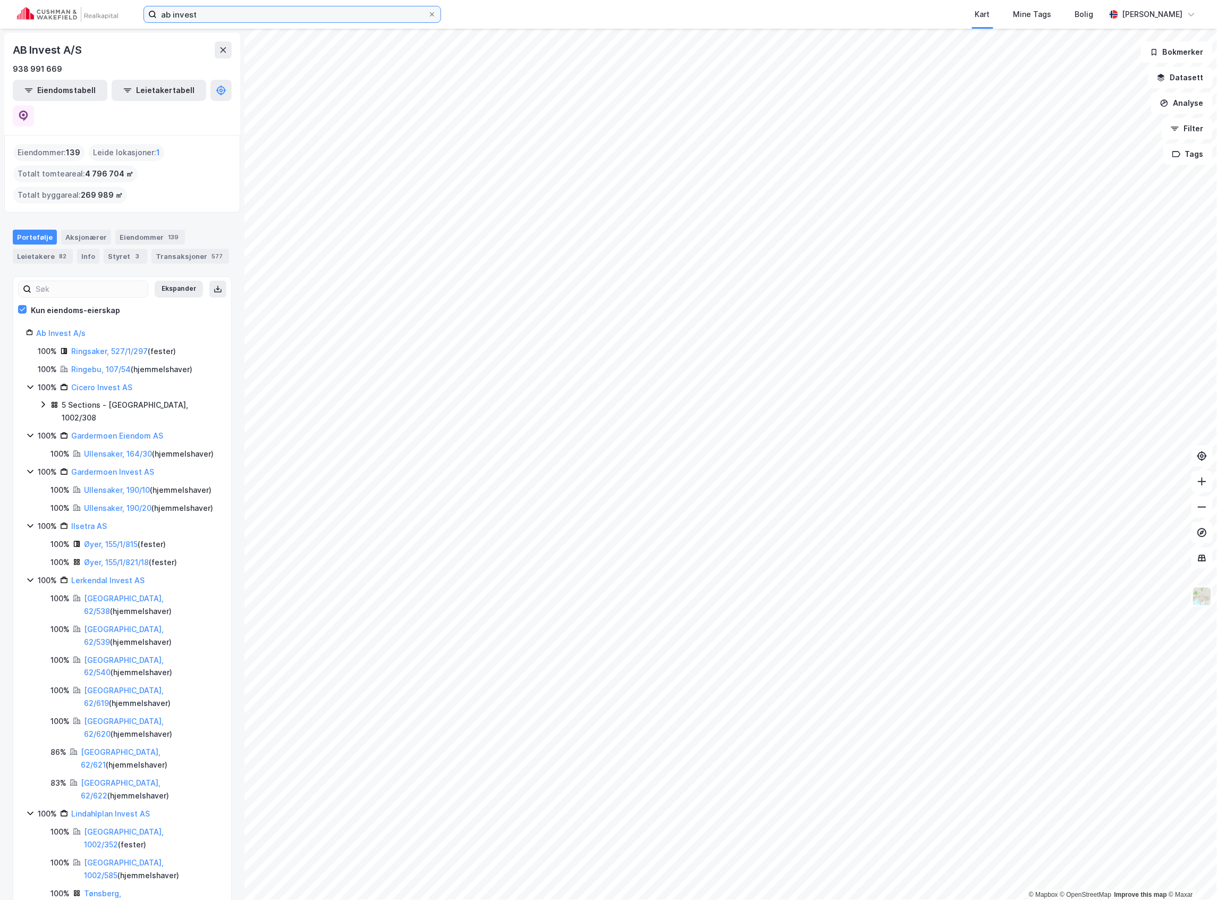
click at [183, 13] on input "ab invest" at bounding box center [292, 14] width 271 height 16
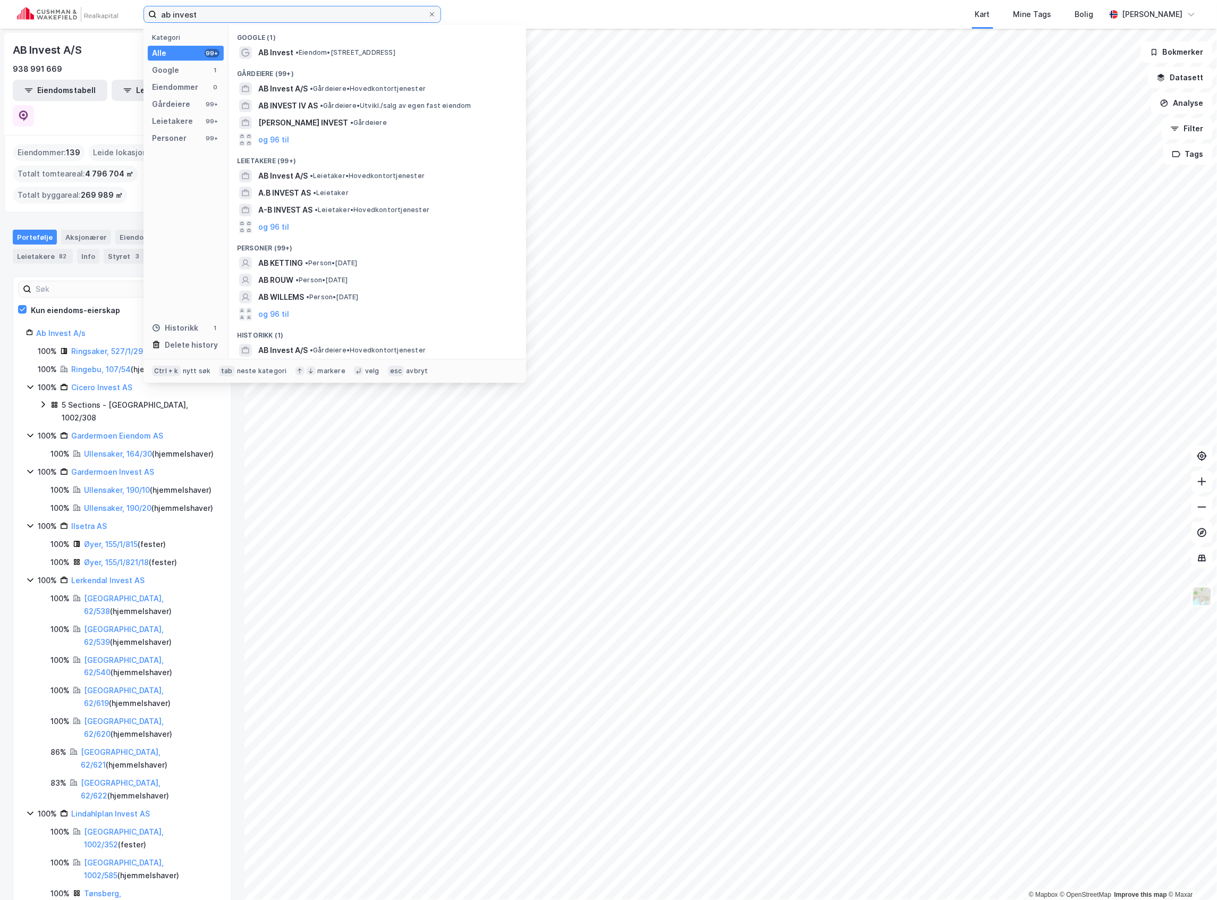
click at [183, 13] on input "ab invest" at bounding box center [292, 14] width 271 height 16
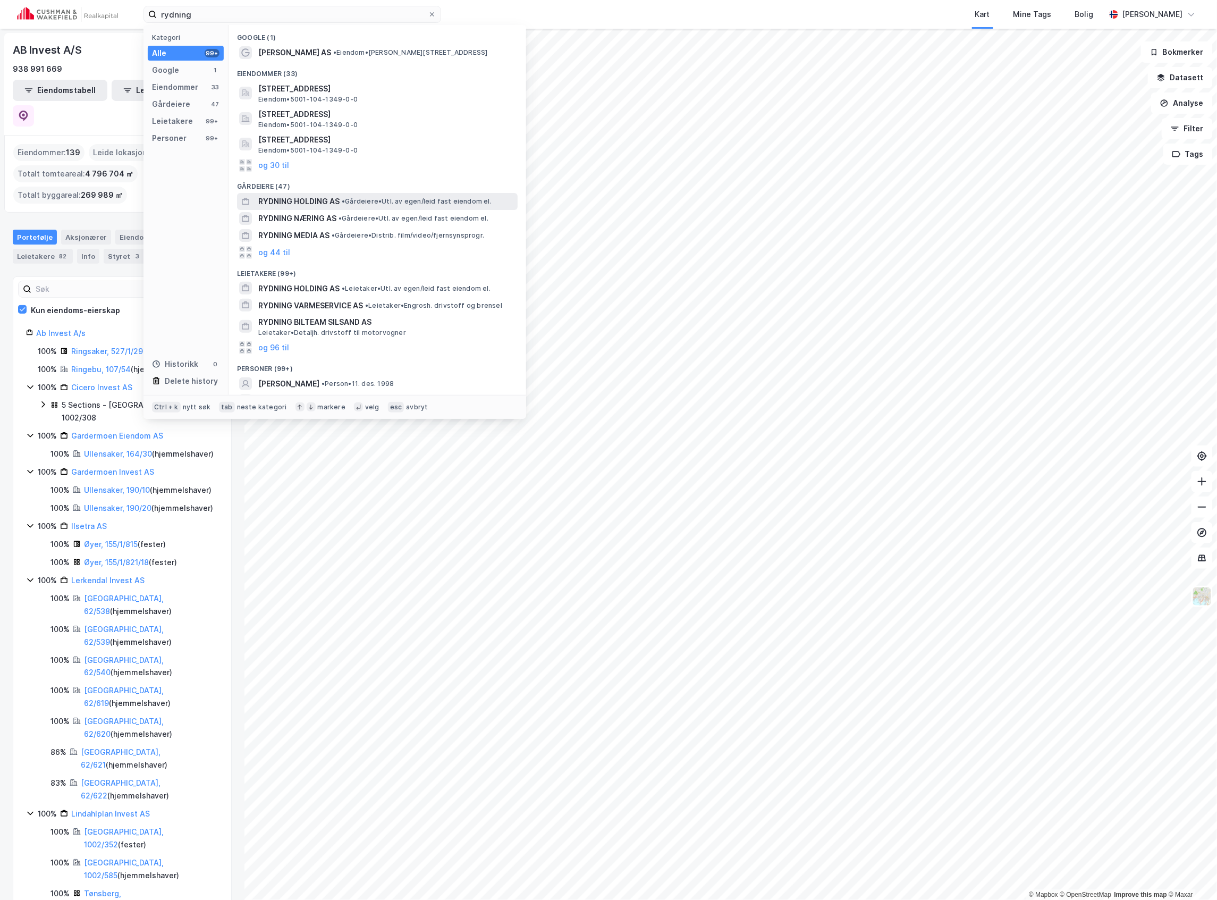
click at [302, 203] on span "RYDNING HOLDING AS" at bounding box center [298, 201] width 81 height 13
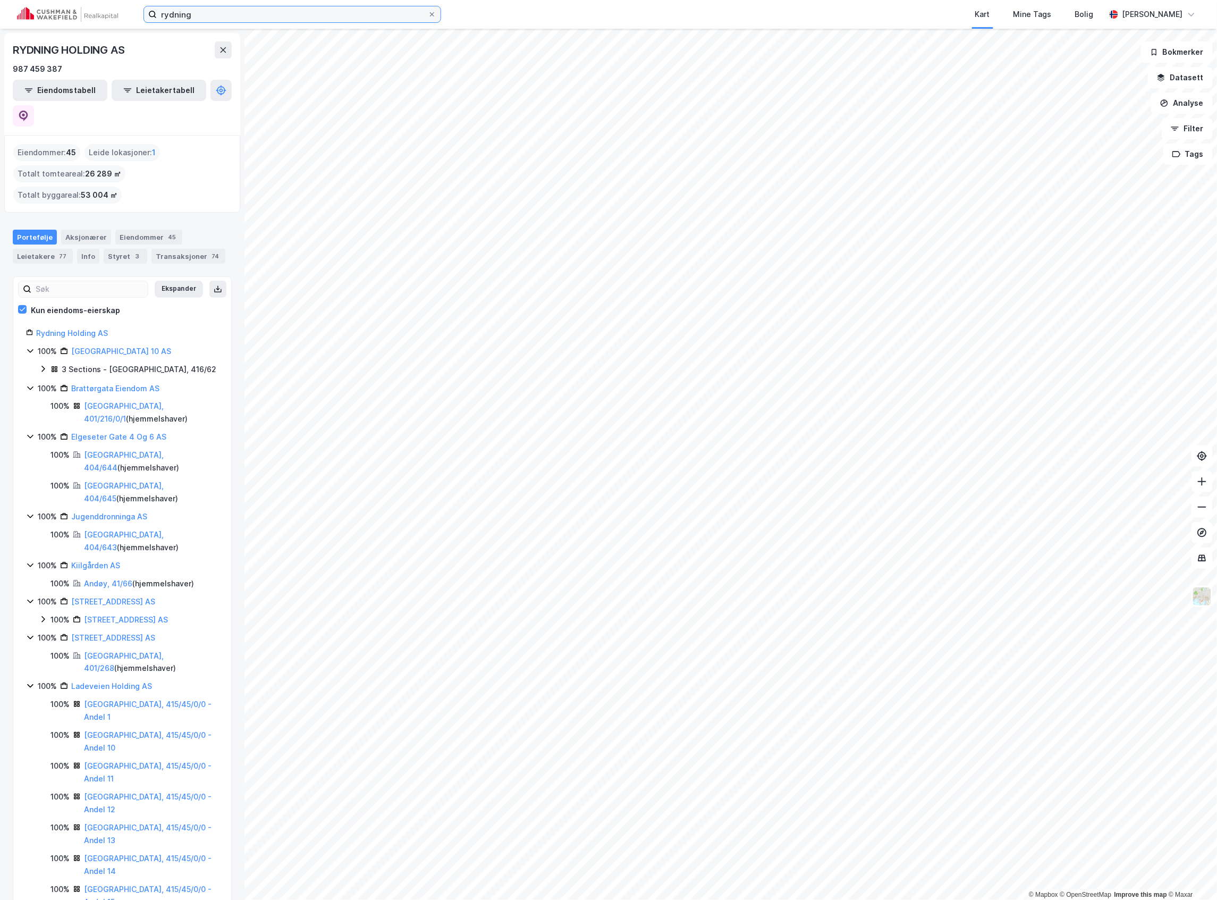
click at [183, 15] on input "rydning" at bounding box center [292, 14] width 271 height 16
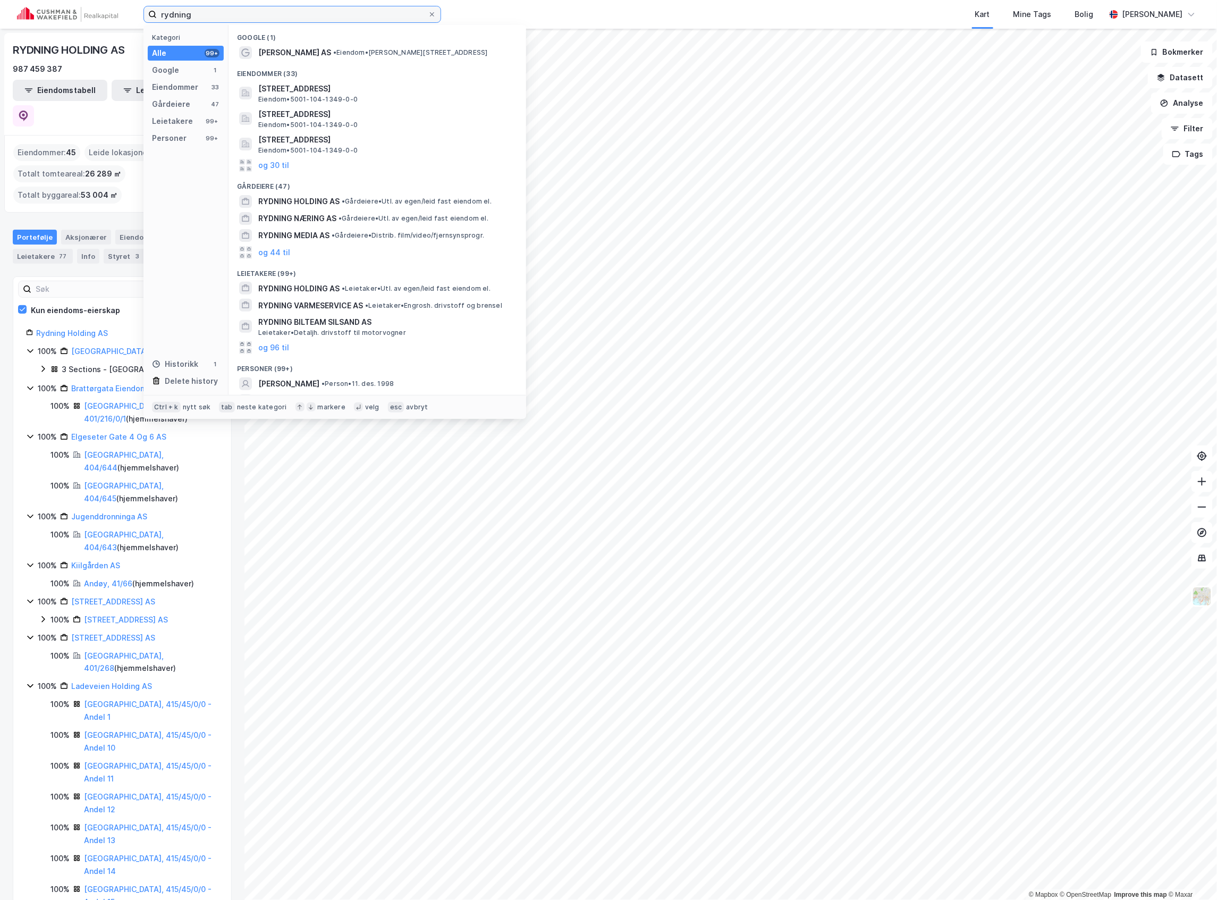
click at [183, 15] on input "rydning" at bounding box center [292, 14] width 271 height 16
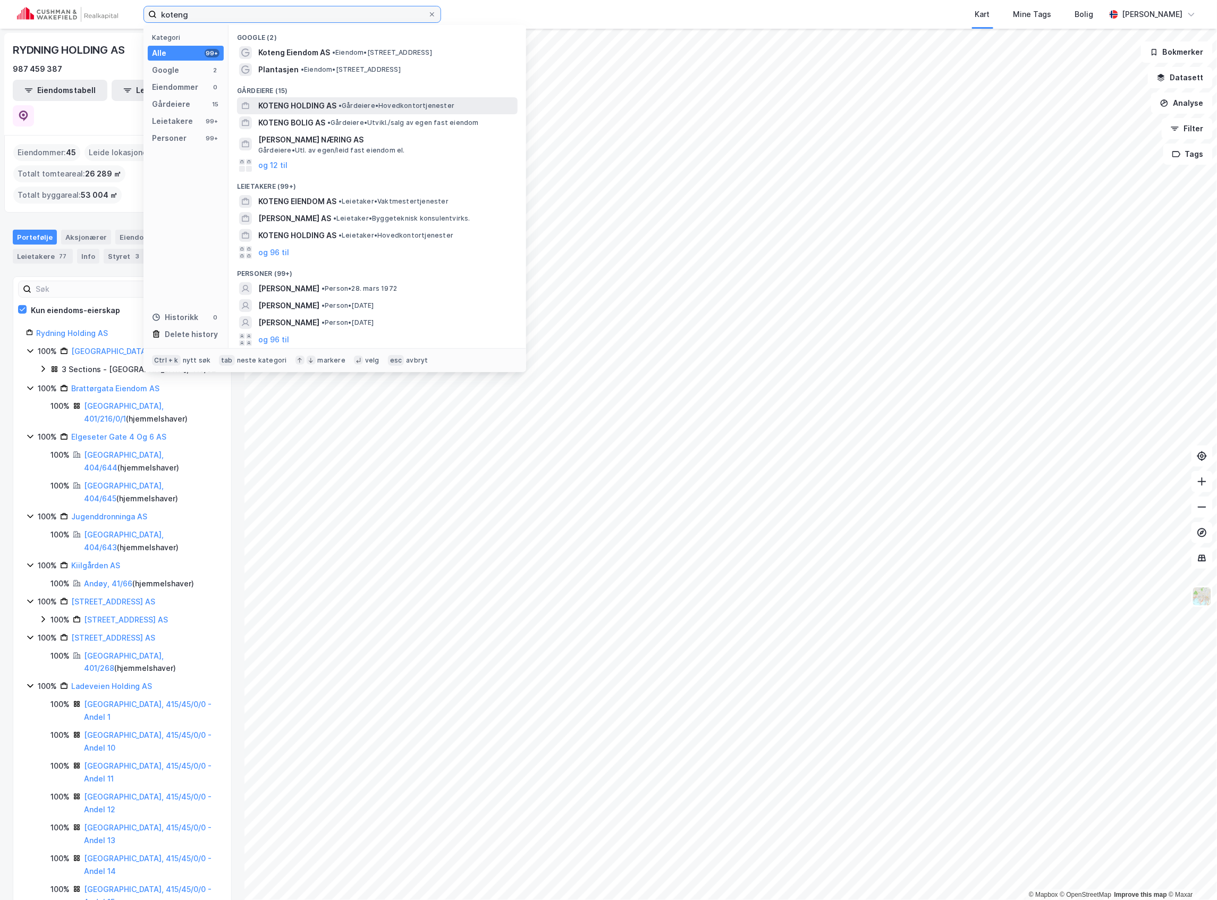
type input "koteng"
click at [326, 109] on span "KOTENG HOLDING AS" at bounding box center [297, 105] width 78 height 13
